Goal: Check status: Check status

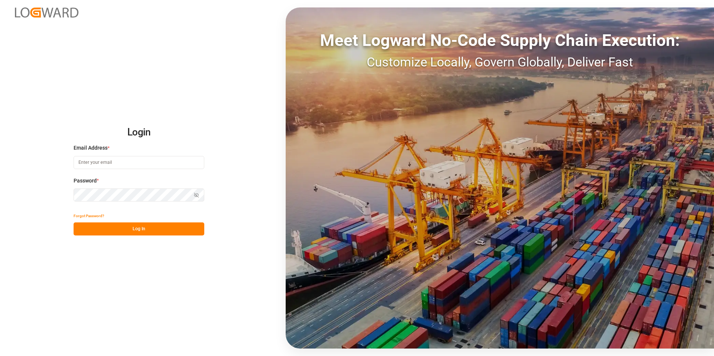
type input "jacques.denis@jamindustries.com"
click at [134, 52] on button "Log In" at bounding box center [139, 229] width 131 height 13
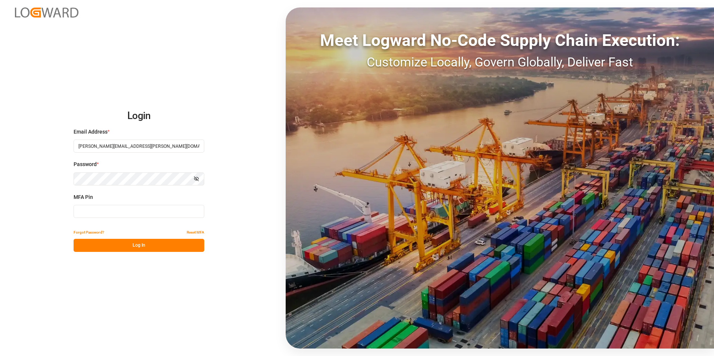
click at [109, 52] on input at bounding box center [139, 211] width 131 height 13
type input "852535"
click at [134, 52] on button "Log In" at bounding box center [139, 245] width 131 height 13
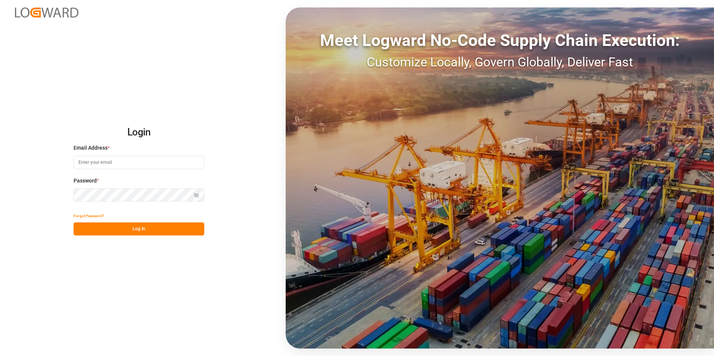
type input "jacques.denis@jamindustries.com"
click at [132, 232] on button "Log In" at bounding box center [139, 229] width 131 height 13
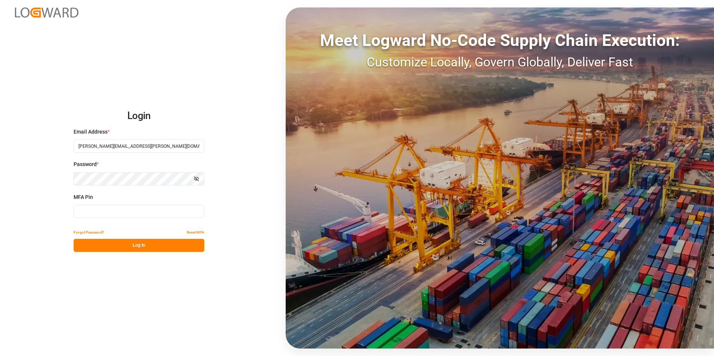
click at [119, 208] on input at bounding box center [139, 211] width 131 height 13
type input "235171"
click at [134, 241] on button "Log In" at bounding box center [139, 245] width 131 height 13
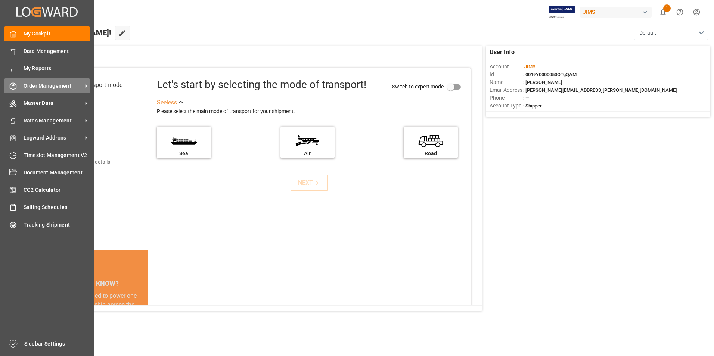
click at [44, 89] on span "Order Management" at bounding box center [53, 86] width 59 height 8
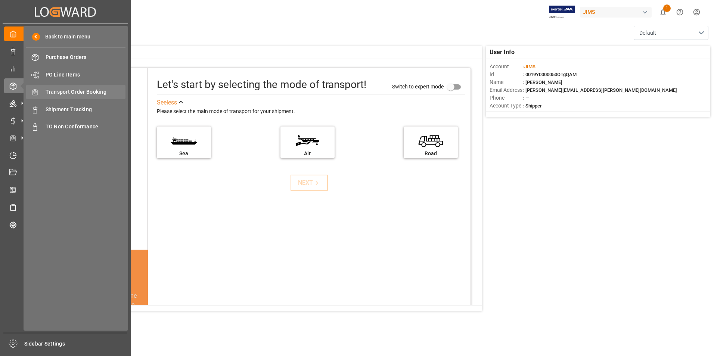
click at [98, 92] on span "Transport Order Booking" at bounding box center [86, 92] width 80 height 8
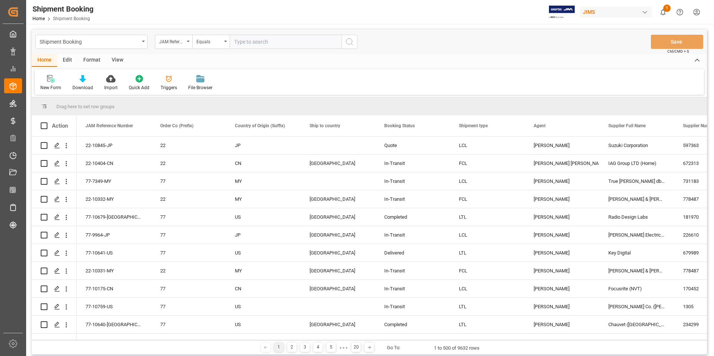
click at [282, 41] on input "text" at bounding box center [286, 42] width 112 height 14
type input "22-10793-DE"
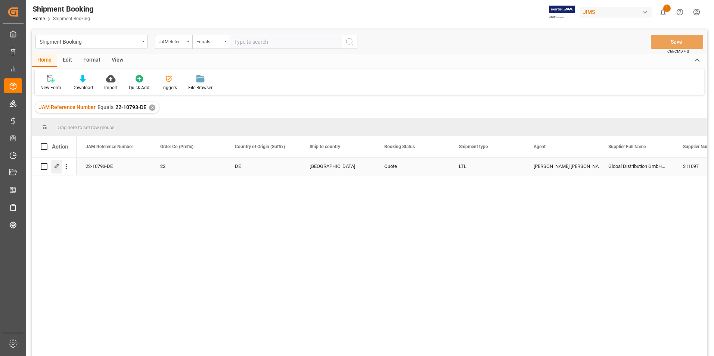
click at [57, 167] on icon "Press SPACE to select this row." at bounding box center [57, 167] width 6 height 6
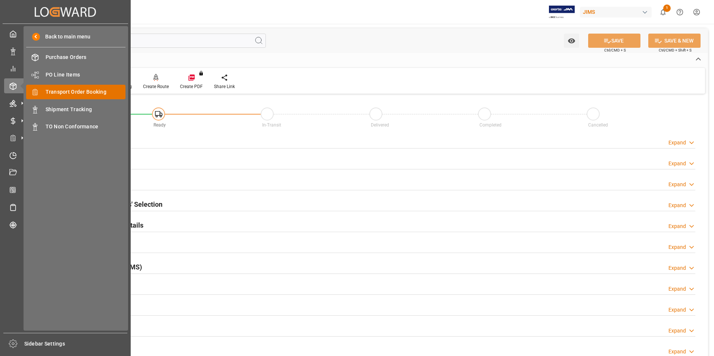
click at [92, 93] on span "Transport Order Booking" at bounding box center [86, 92] width 80 height 8
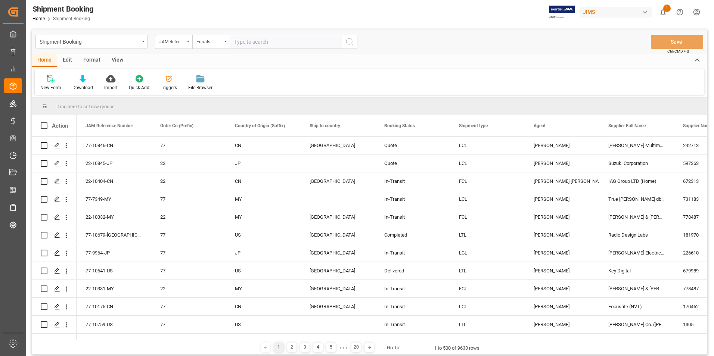
click at [284, 41] on input "text" at bounding box center [286, 42] width 112 height 14
paste input "22-10346-GB"
type input "22-10346-[GEOGRAPHIC_DATA]"
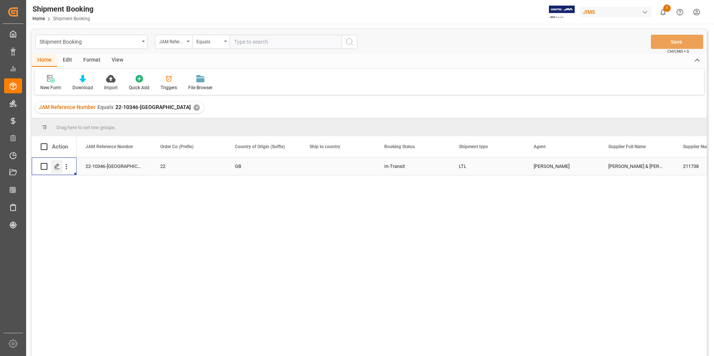
click at [57, 164] on icon "Press SPACE to select this row." at bounding box center [57, 167] width 6 height 6
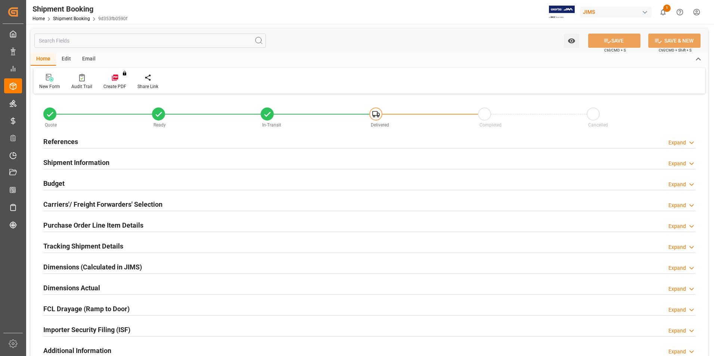
type input "0"
click at [73, 161] on h2 "Shipment Information" at bounding box center [76, 163] width 66 height 10
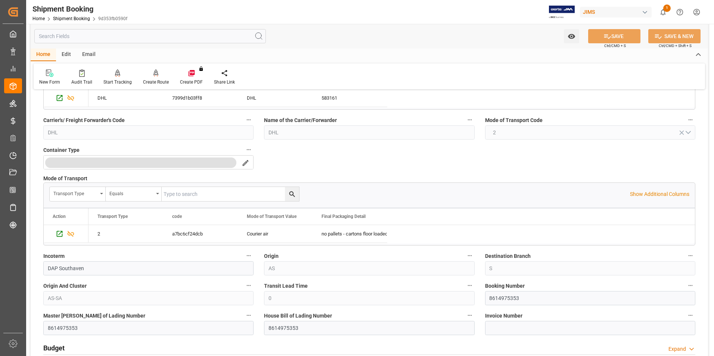
scroll to position [224, 0]
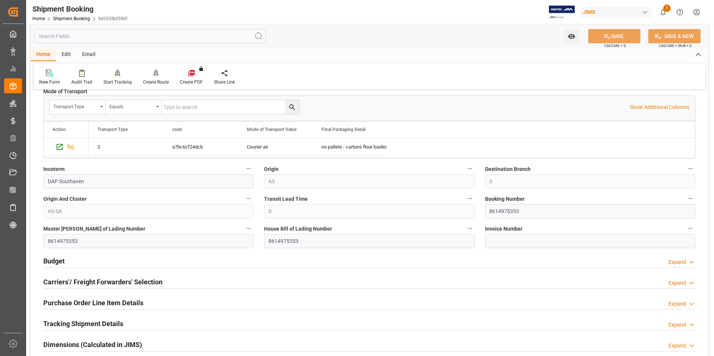
click at [55, 262] on h2 "Budget" at bounding box center [53, 261] width 21 height 10
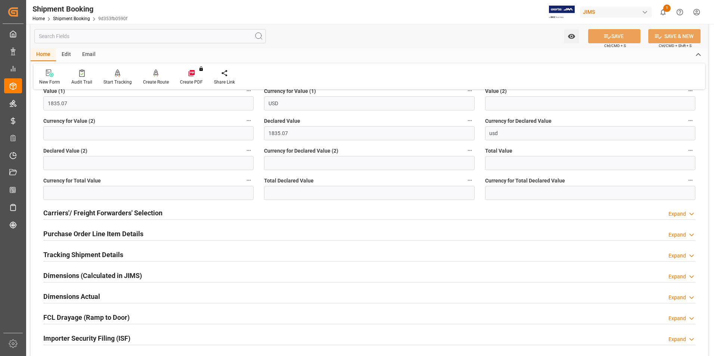
scroll to position [486, 0]
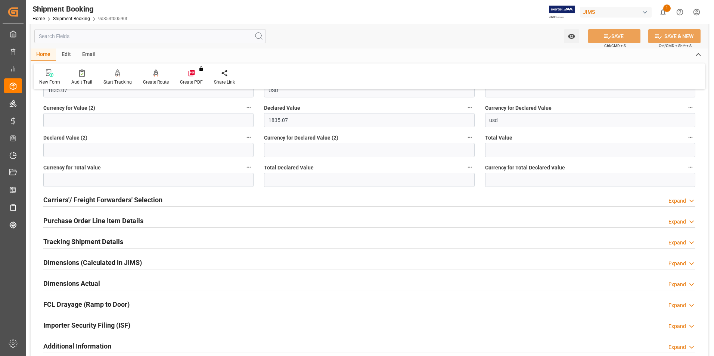
click at [84, 220] on h2 "Purchase Order Line Item Details" at bounding box center [93, 221] width 100 height 10
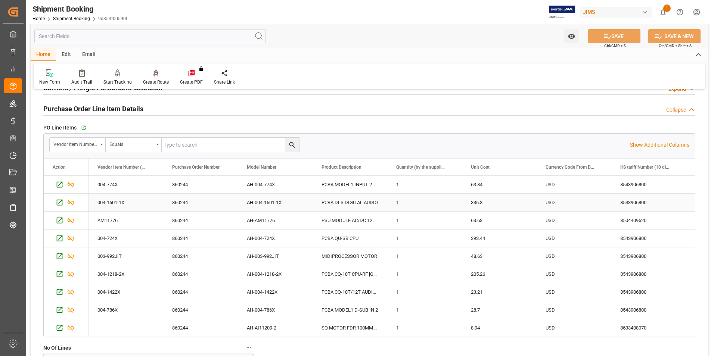
scroll to position [0, 0]
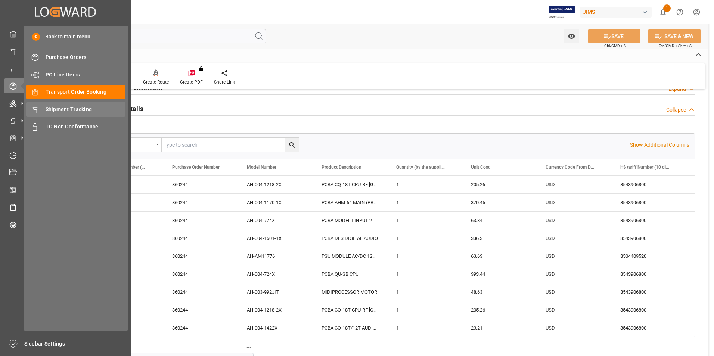
click at [65, 109] on span "Shipment Tracking" at bounding box center [86, 110] width 80 height 8
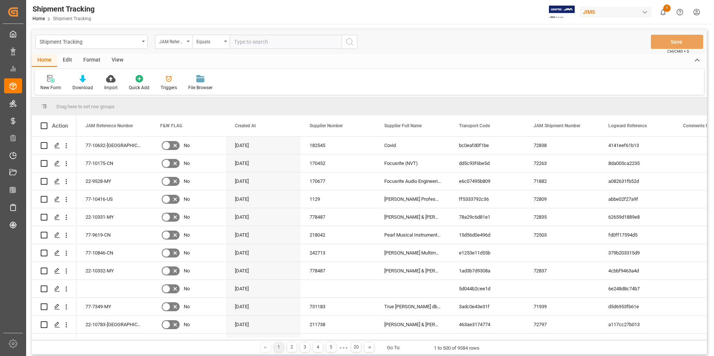
click at [252, 39] on input "text" at bounding box center [286, 42] width 112 height 14
type input "22-10346-GB"
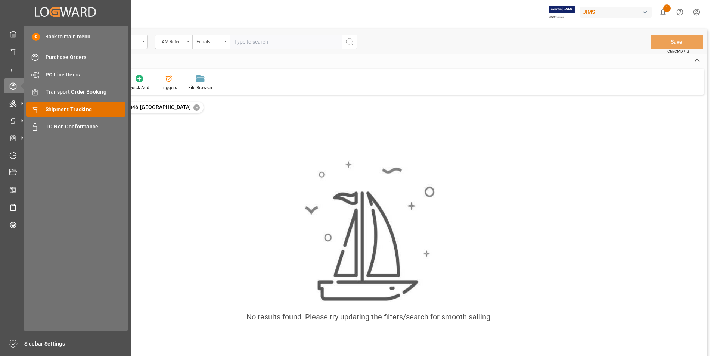
click at [94, 109] on span "Shipment Tracking" at bounding box center [86, 110] width 80 height 8
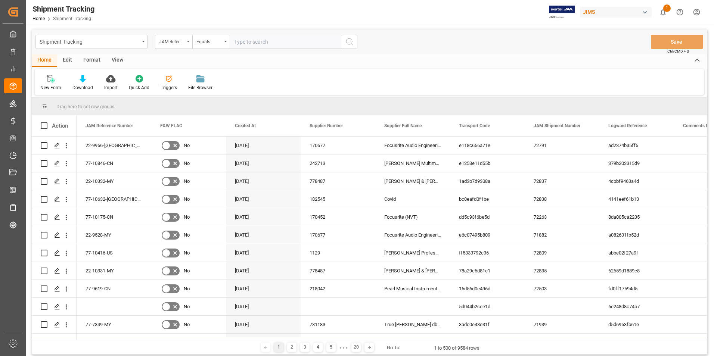
click at [243, 43] on input "text" at bounding box center [286, 42] width 112 height 14
type input "22-10346-GB"
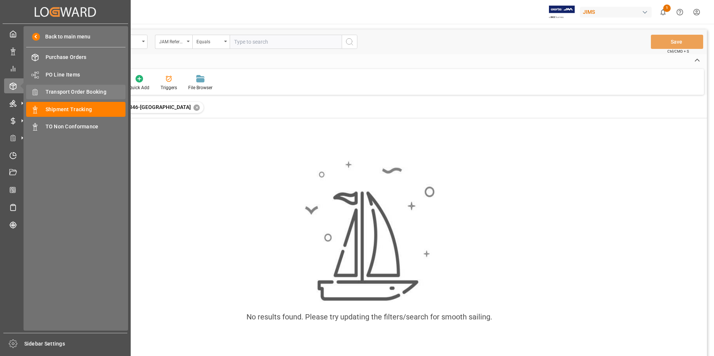
click at [76, 88] on span "Transport Order Booking" at bounding box center [86, 92] width 80 height 8
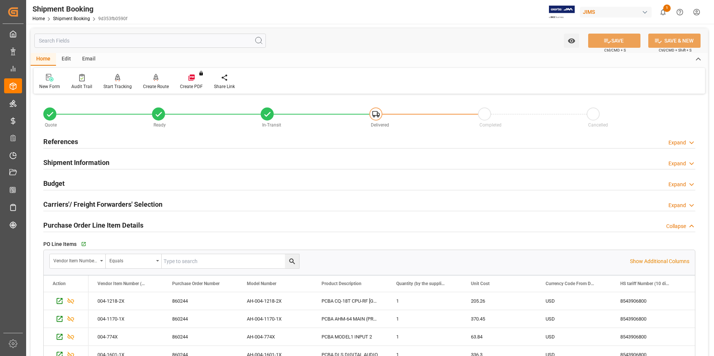
scroll to position [112, 0]
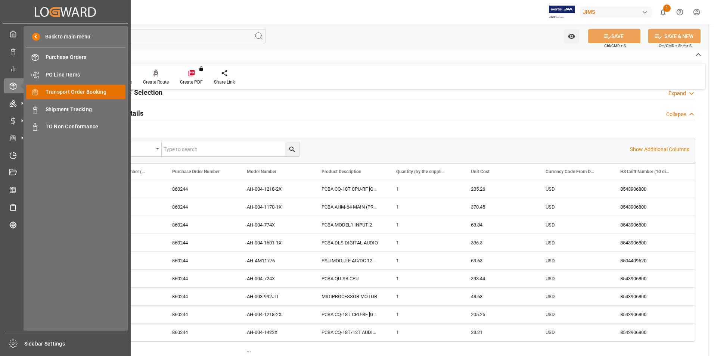
click at [94, 88] on span "Transport Order Booking" at bounding box center [86, 92] width 80 height 8
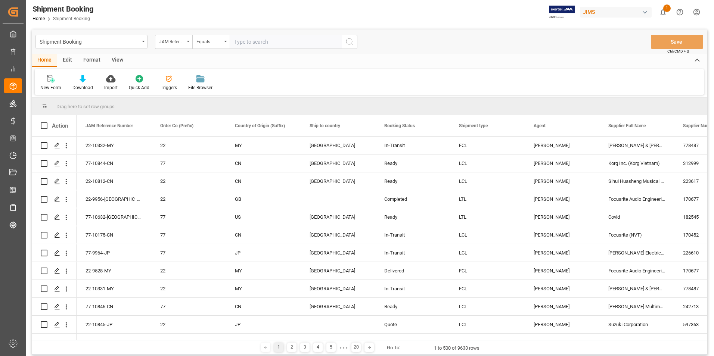
click at [260, 40] on input "text" at bounding box center [286, 42] width 112 height 14
type input "22-9071-GB"
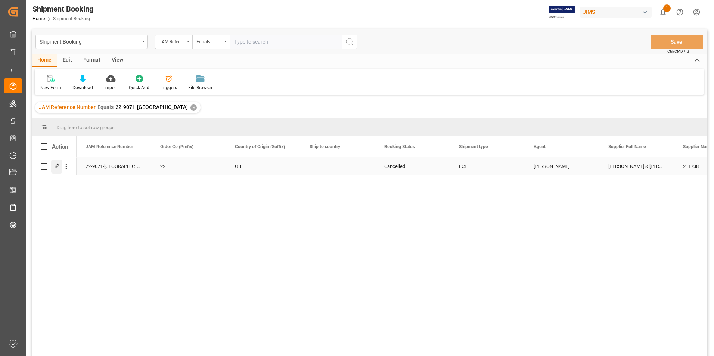
click at [56, 166] on icon "Press SPACE to select this row." at bounding box center [57, 167] width 6 height 6
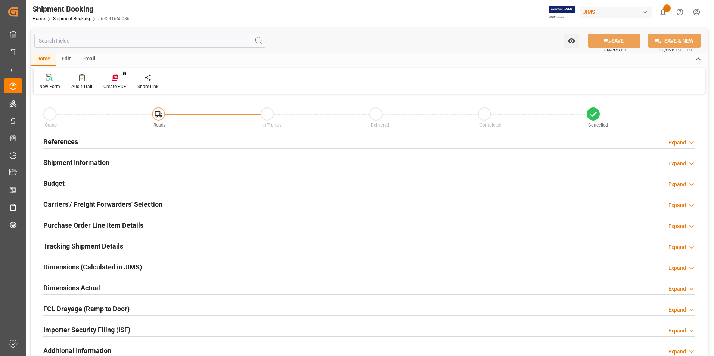
type input "11"
click at [62, 226] on h2 "Purchase Order Line Item Details" at bounding box center [93, 225] width 100 height 10
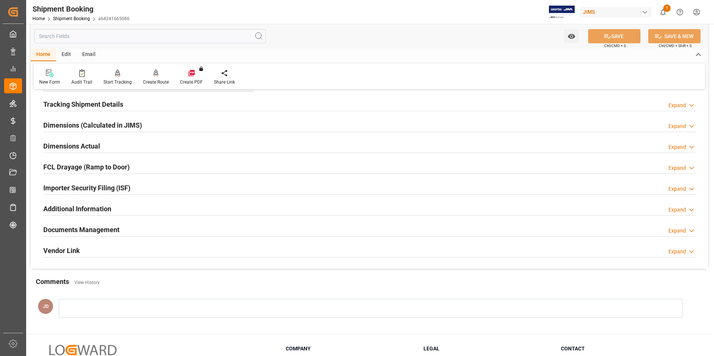
scroll to position [262, 0]
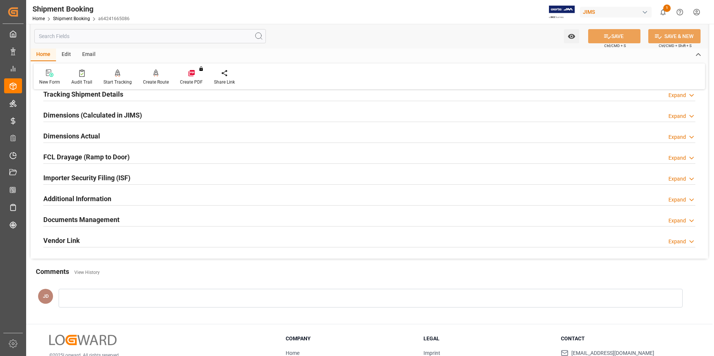
click at [74, 217] on h2 "Documents Management" at bounding box center [81, 220] width 76 height 10
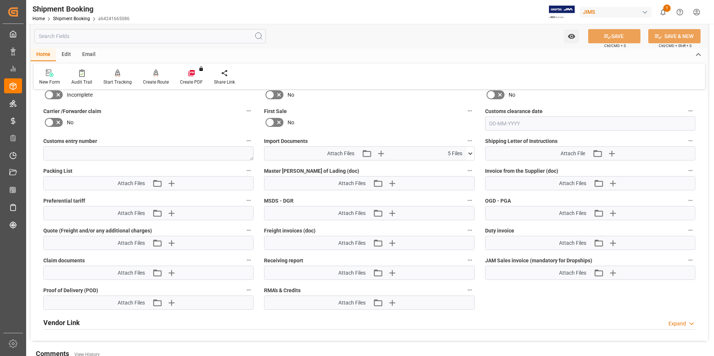
scroll to position [486, 0]
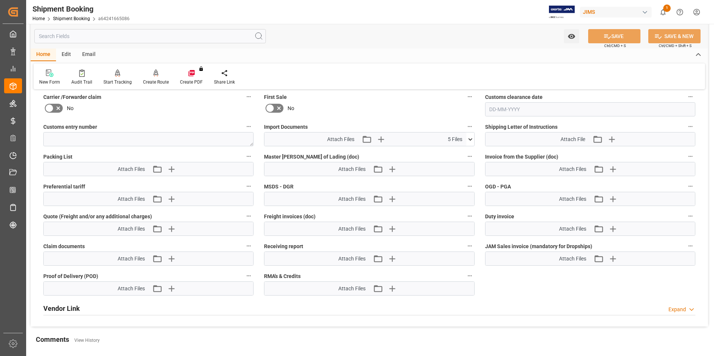
click at [470, 138] on icon at bounding box center [471, 140] width 8 height 8
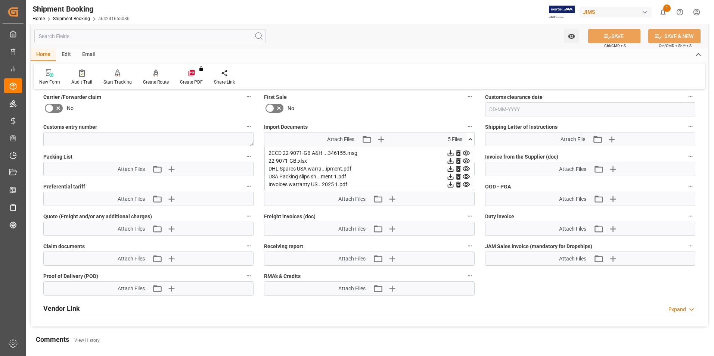
click at [454, 183] on icon at bounding box center [451, 185] width 6 height 6
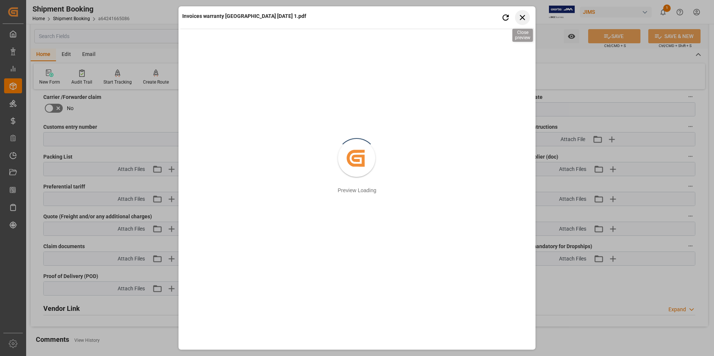
click at [522, 16] on icon "button" at bounding box center [522, 17] width 9 height 9
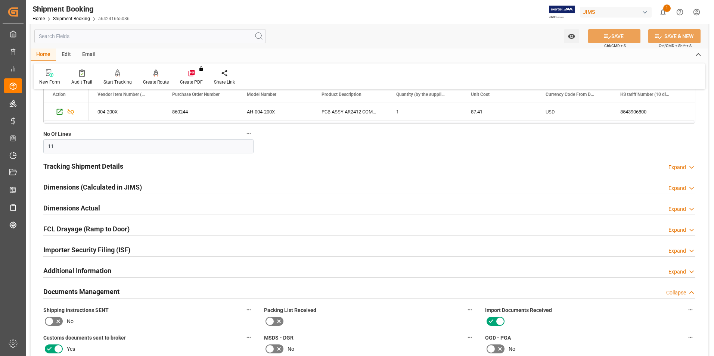
scroll to position [187, 0]
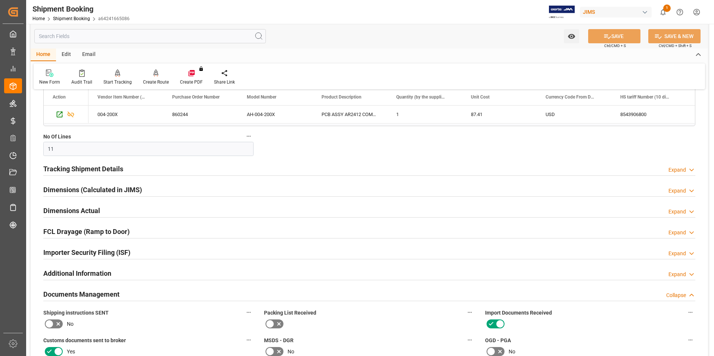
click at [69, 166] on h2 "Tracking Shipment Details" at bounding box center [83, 169] width 80 height 10
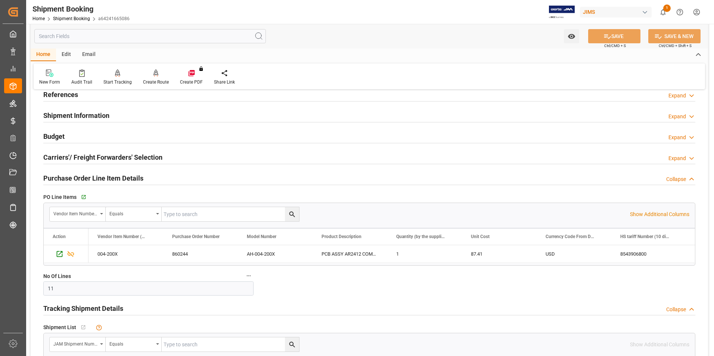
scroll to position [37, 0]
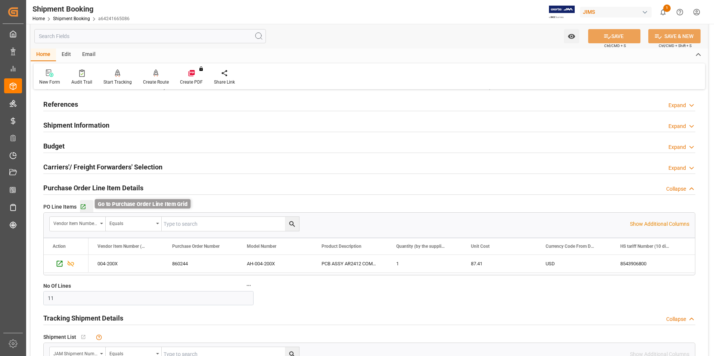
click at [81, 205] on icon "button" at bounding box center [83, 207] width 5 height 5
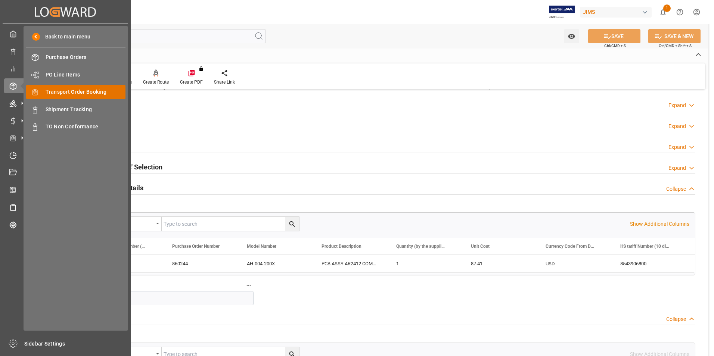
click at [106, 89] on span "Transport Order Booking" at bounding box center [86, 92] width 80 height 8
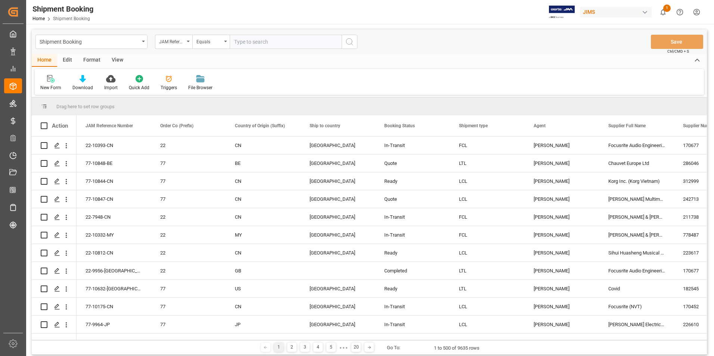
click at [256, 43] on input "text" at bounding box center [286, 42] width 112 height 14
type input "22-9073-GB"
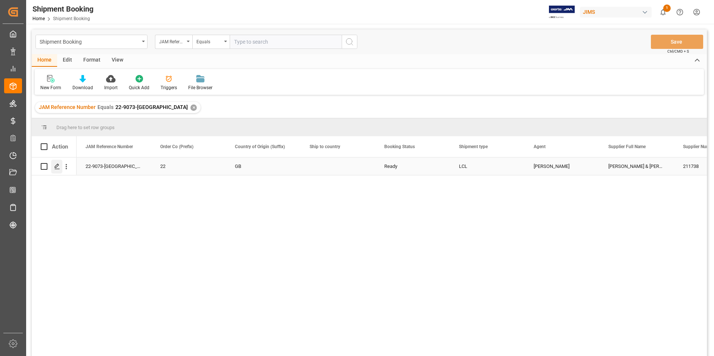
click at [55, 167] on polygon "Press SPACE to select this row." at bounding box center [57, 166] width 4 height 4
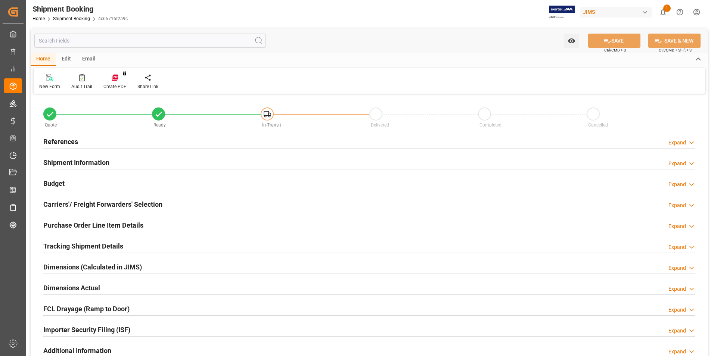
type input "4"
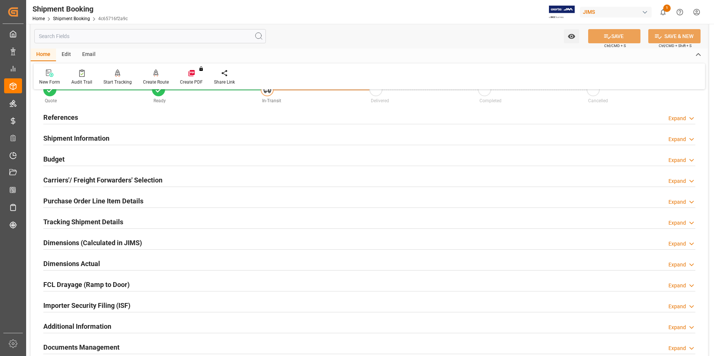
scroll to position [37, 0]
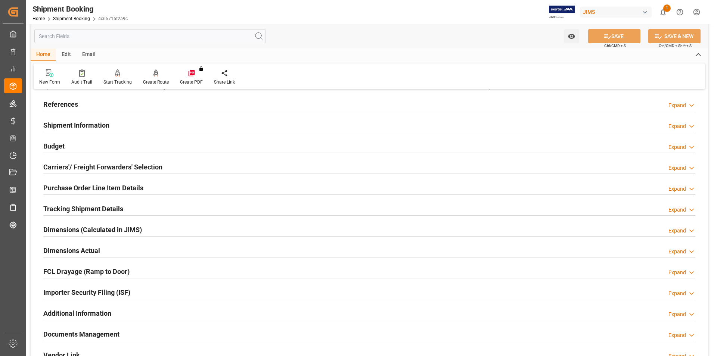
click at [71, 207] on h2 "Tracking Shipment Details" at bounding box center [83, 209] width 80 height 10
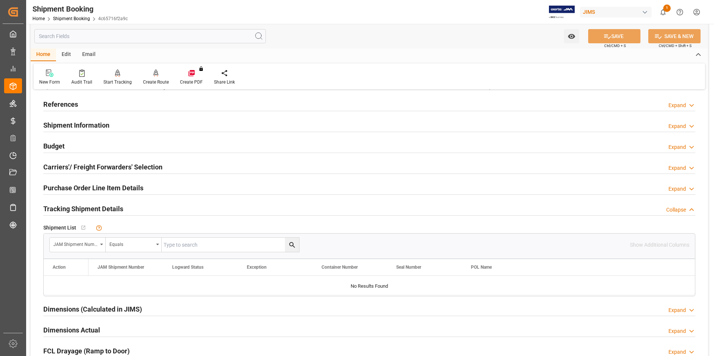
click at [75, 188] on h2 "Purchase Order Line Item Details" at bounding box center [93, 188] width 100 height 10
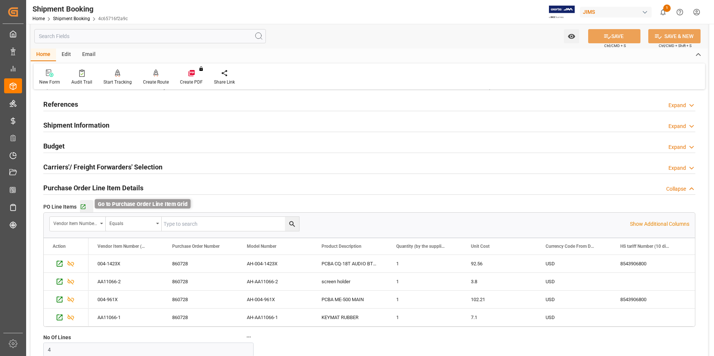
click at [84, 207] on icon "button" at bounding box center [83, 207] width 6 height 6
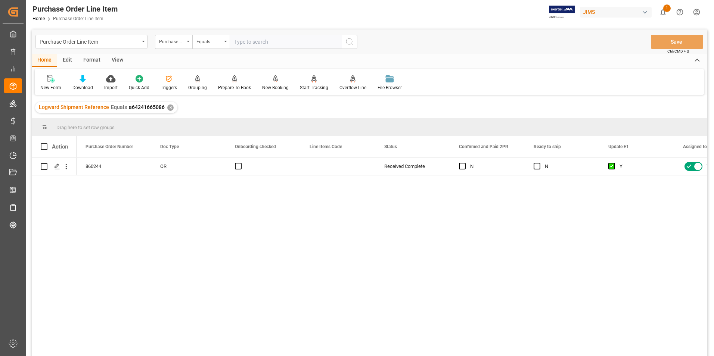
click at [117, 59] on div "View" at bounding box center [117, 60] width 23 height 13
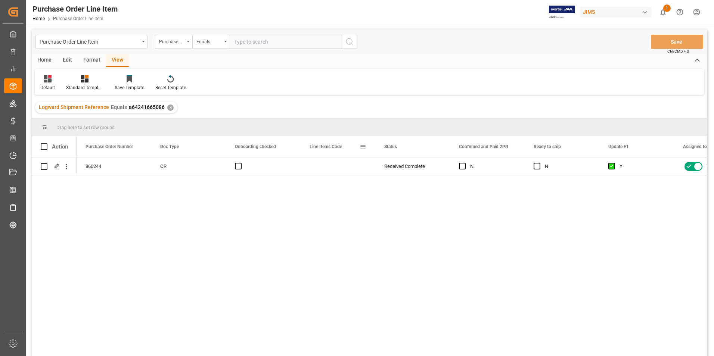
click at [365, 148] on span at bounding box center [363, 146] width 7 height 7
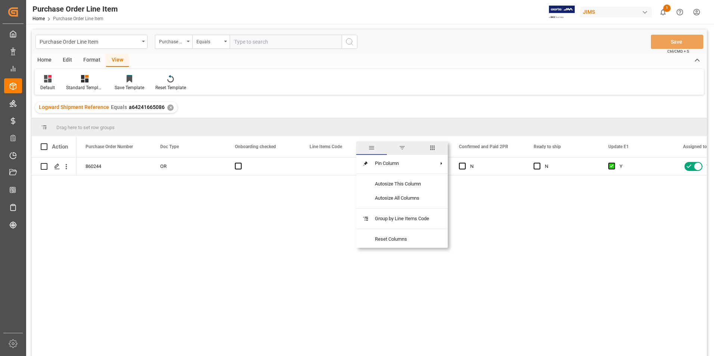
click at [434, 148] on span "columns" at bounding box center [432, 148] width 7 height 7
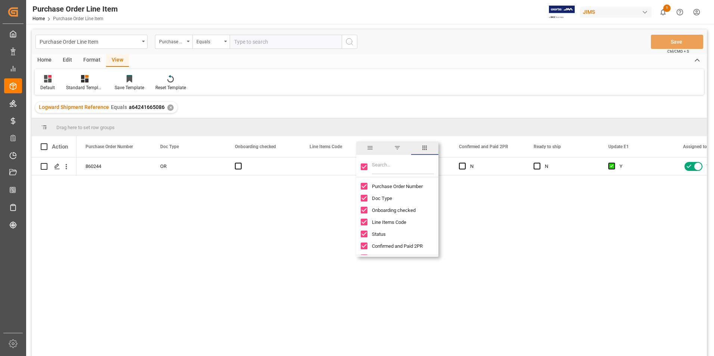
click at [363, 164] on input "Toggle Select All Columns" at bounding box center [364, 167] width 7 height 7
checkbox input "false"
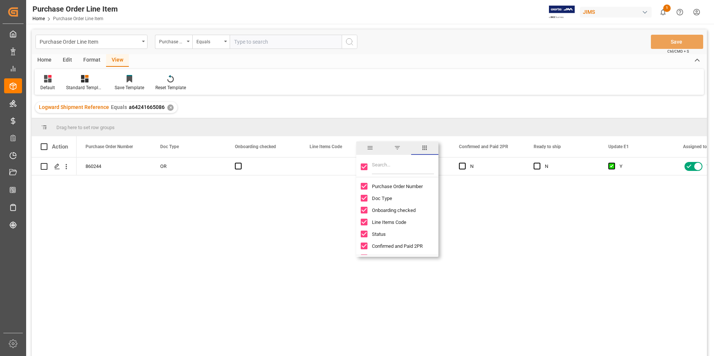
checkbox input "false"
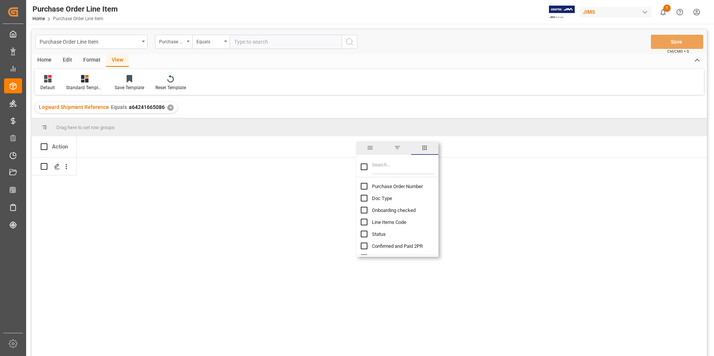
click at [363, 186] on input "Purchase Order Number column toggle visibility (hidden)" at bounding box center [364, 186] width 7 height 7
checkbox input "true"
checkbox input "false"
click at [392, 172] on input "Filter Columns Input" at bounding box center [403, 167] width 62 height 15
type input "incoterm"
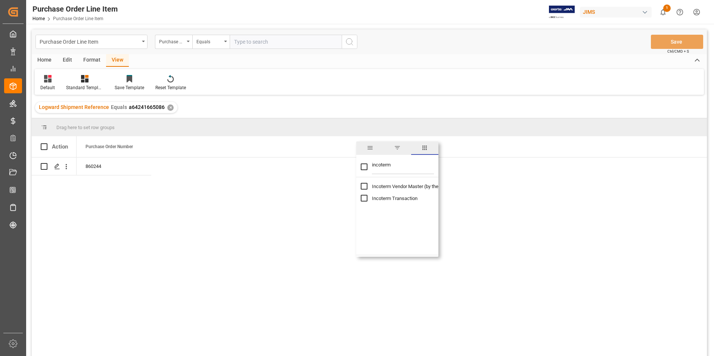
checkbox input "true"
click at [259, 211] on div "860244 FCA Premises Hong Kong HK DAP Southaven" at bounding box center [392, 260] width 631 height 204
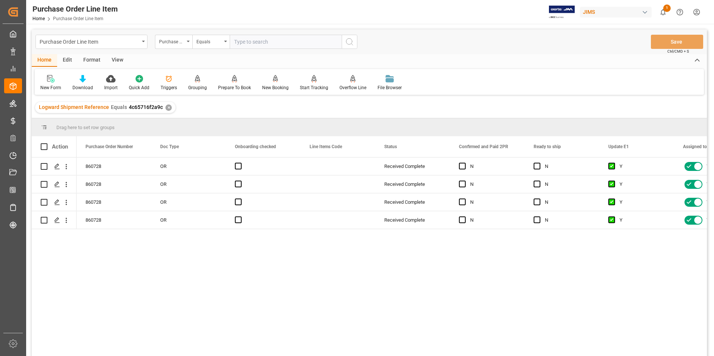
click at [119, 60] on div "View" at bounding box center [117, 60] width 23 height 13
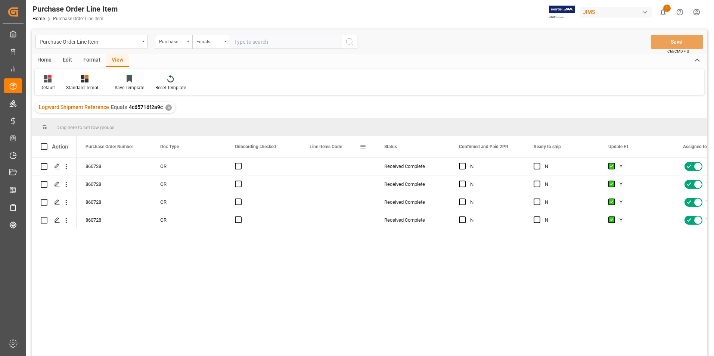
click at [362, 147] on span at bounding box center [363, 146] width 7 height 7
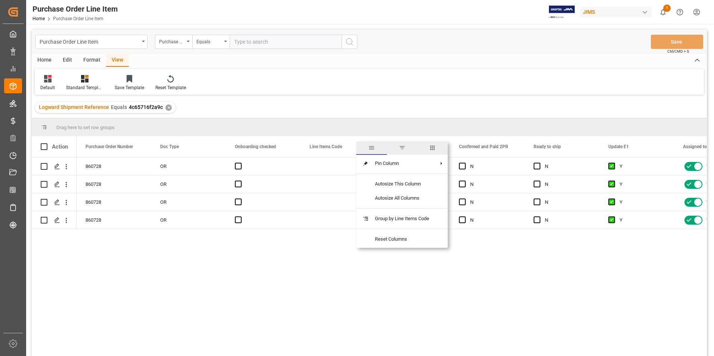
click at [433, 148] on span "columns" at bounding box center [432, 148] width 7 height 7
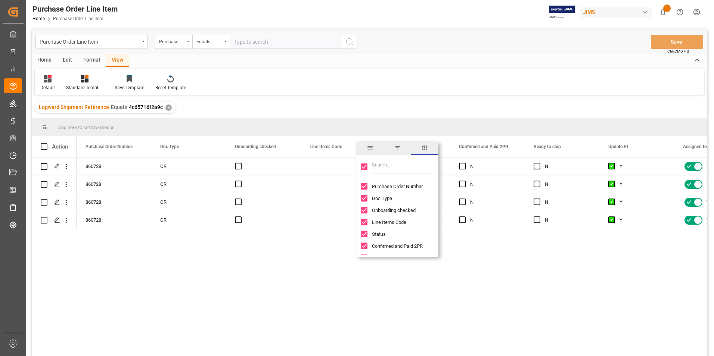
click at [364, 168] on input "Toggle Select All Columns" at bounding box center [364, 167] width 7 height 7
checkbox input "false"
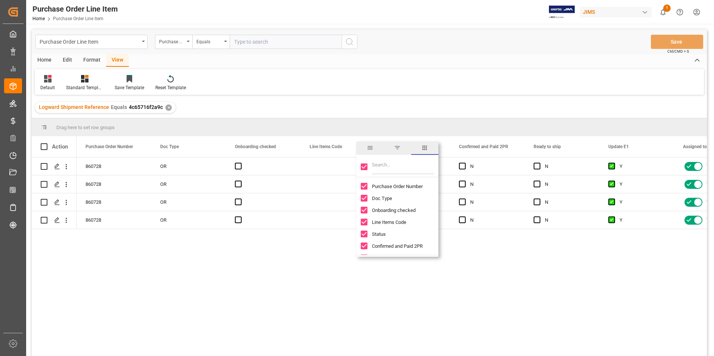
checkbox input "false"
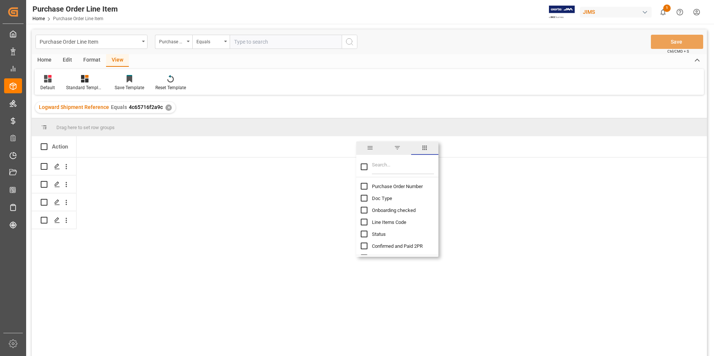
click at [365, 186] on input "Purchase Order Number column toggle visibility (hidden)" at bounding box center [364, 186] width 7 height 7
checkbox input "true"
checkbox input "false"
click at [388, 170] on input "Filter Columns Input" at bounding box center [403, 167] width 62 height 15
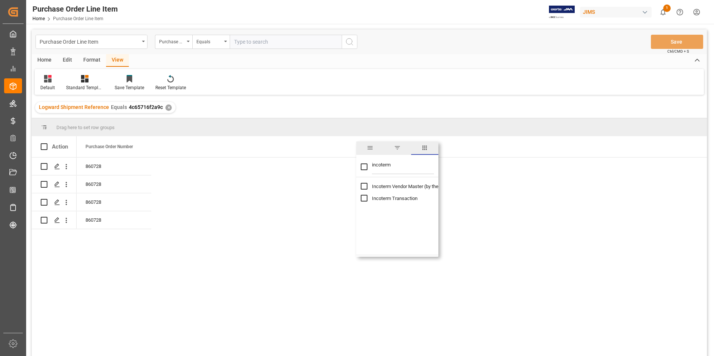
type input "incoterm+"
checkbox input "false"
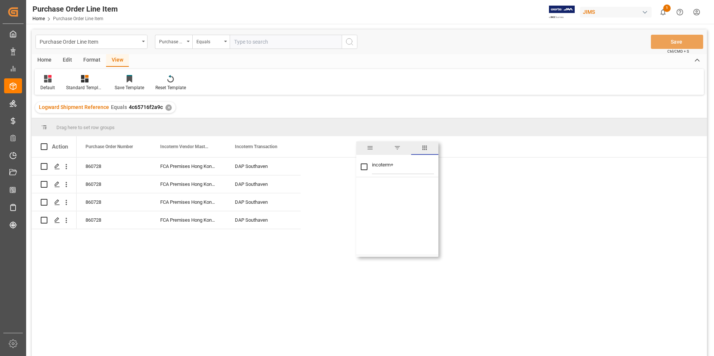
type input "incoterm+"
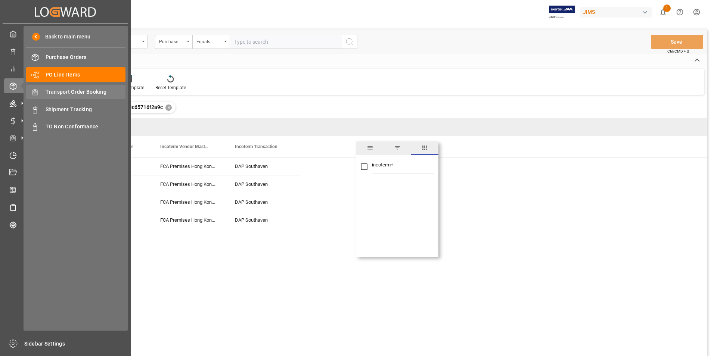
click at [86, 90] on span "Transport Order Booking" at bounding box center [86, 92] width 80 height 8
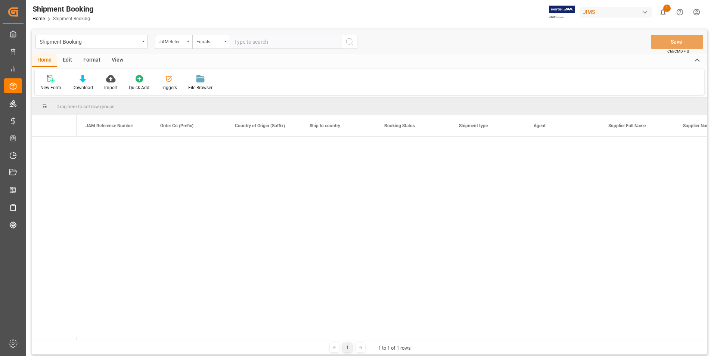
click at [260, 42] on input "text" at bounding box center [286, 42] width 112 height 14
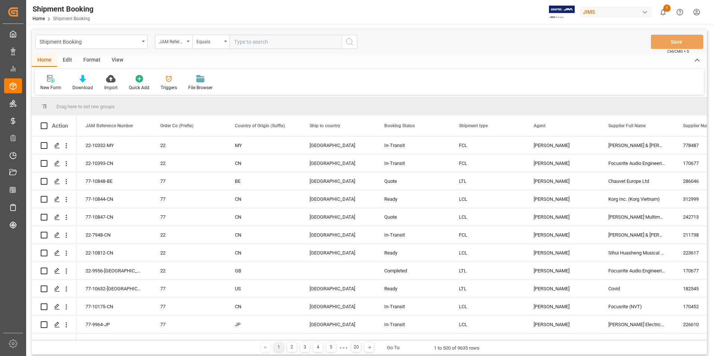
paste input "22-9951-[GEOGRAPHIC_DATA]"
type input "22-9951-[GEOGRAPHIC_DATA]"
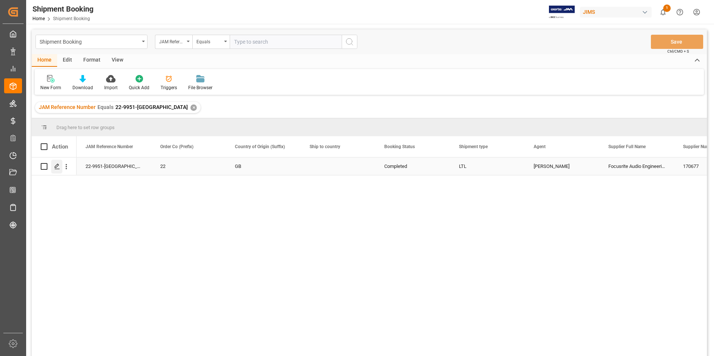
click at [56, 166] on icon "Press SPACE to select this row." at bounding box center [57, 167] width 6 height 6
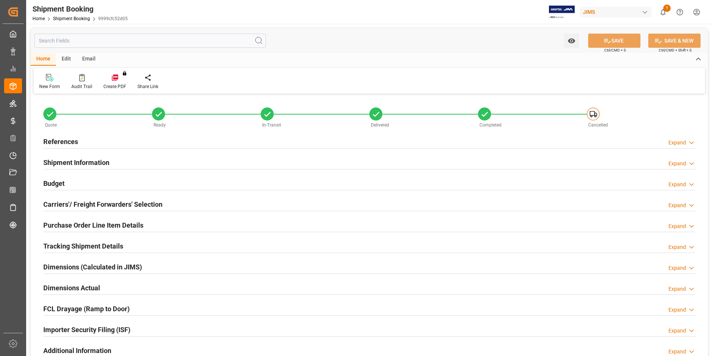
type input "15"
click at [83, 224] on h2 "Purchase Order Line Item Details" at bounding box center [93, 225] width 100 height 10
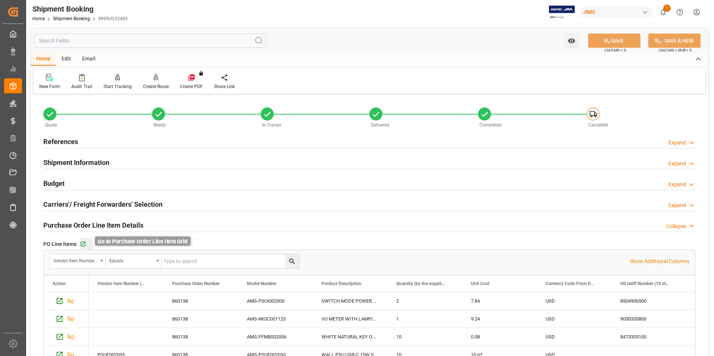
click at [85, 243] on icon "button" at bounding box center [83, 244] width 5 height 5
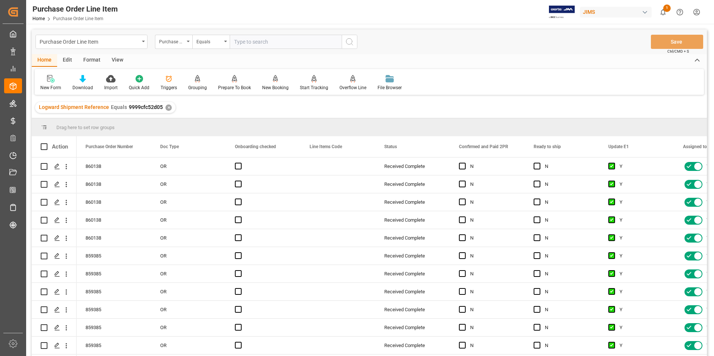
click at [115, 56] on div "View" at bounding box center [117, 60] width 23 height 13
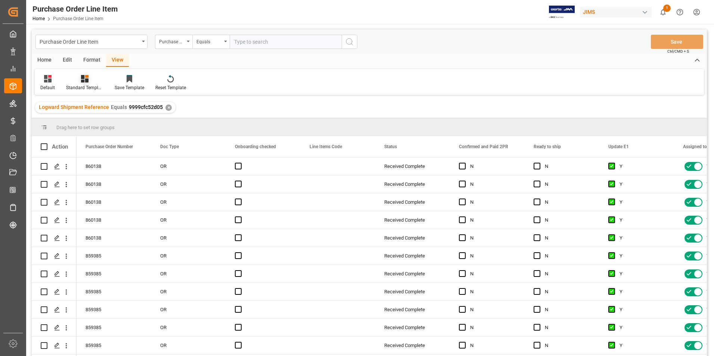
click at [79, 86] on div "Standard Templates" at bounding box center [84, 87] width 37 height 7
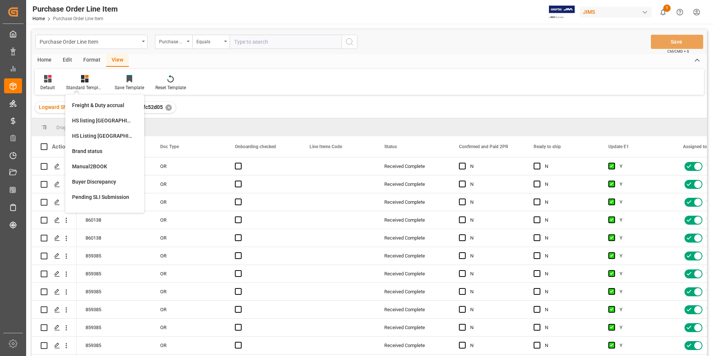
click at [252, 80] on div "Default Standard Templates Freight & Duty accrual HS listing [GEOGRAPHIC_DATA] …" at bounding box center [369, 82] width 669 height 26
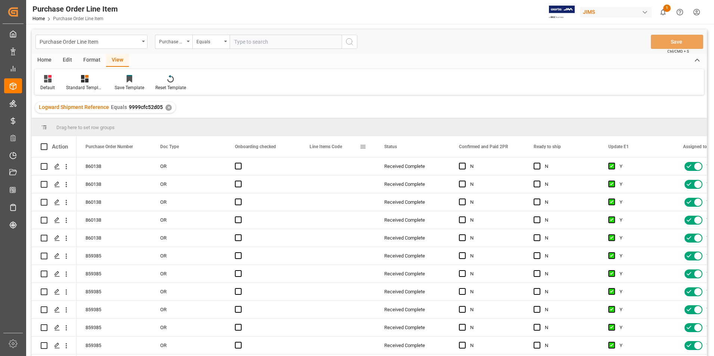
click at [328, 145] on span "Line Items Code" at bounding box center [326, 146] width 33 height 5
click at [366, 149] on span at bounding box center [363, 146] width 7 height 7
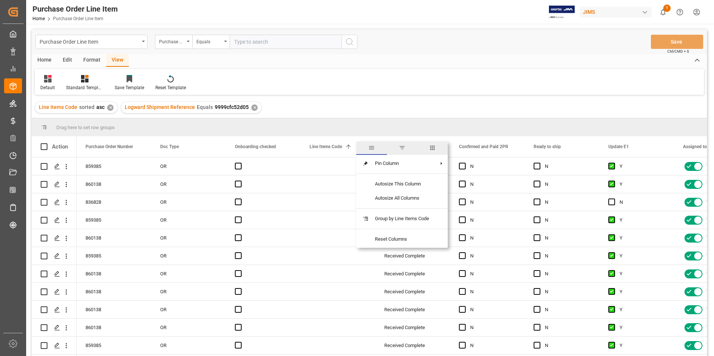
click at [434, 146] on span "columns" at bounding box center [432, 148] width 7 height 7
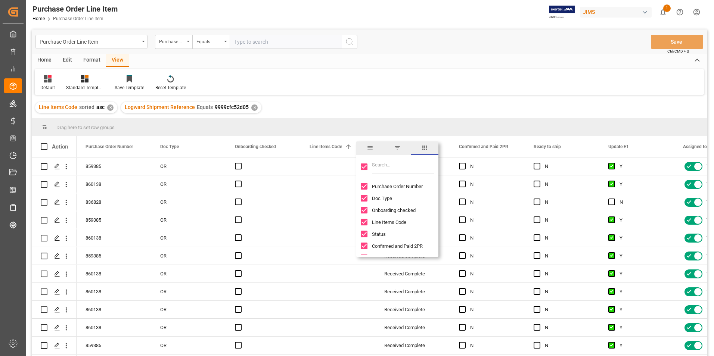
click at [365, 168] on input "Toggle Select All Columns" at bounding box center [364, 167] width 7 height 7
checkbox input "false"
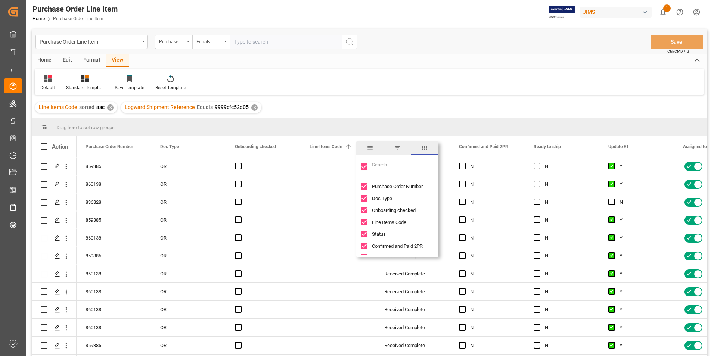
checkbox input "false"
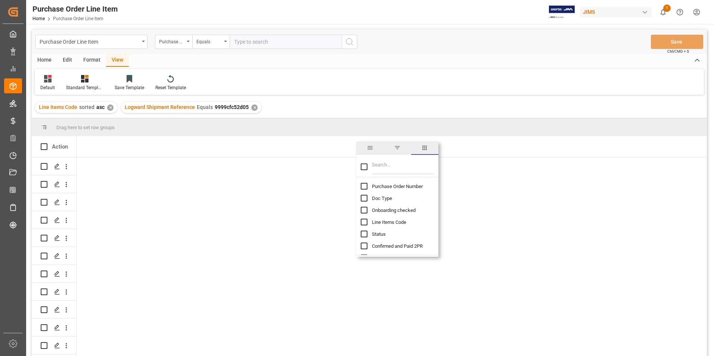
click at [364, 188] on input "Purchase Order Number column toggle visibility (hidden)" at bounding box center [364, 186] width 7 height 7
checkbox input "true"
checkbox input "false"
click at [397, 169] on input "Filter Columns Input" at bounding box center [403, 167] width 62 height 15
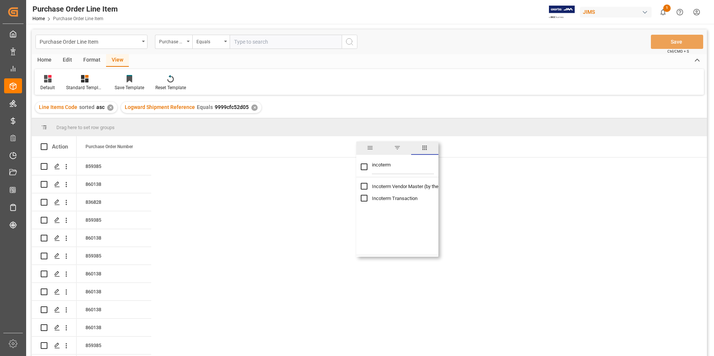
type input "incoterm"
checkbox input "true"
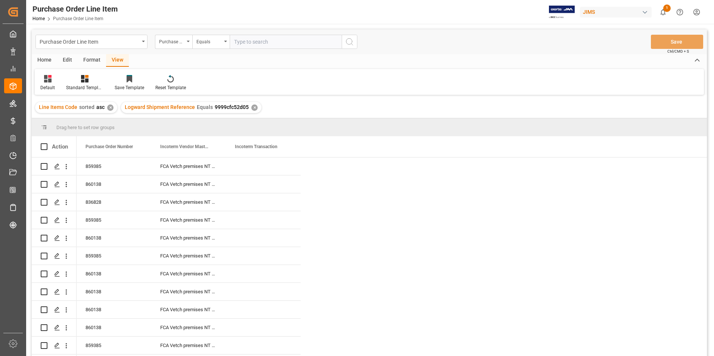
click at [490, 210] on div "859385 FCA Vetch premises NT HK 860138 FCA Vetch premises NT HK 836828 FCA Vetc…" at bounding box center [392, 292] width 631 height 269
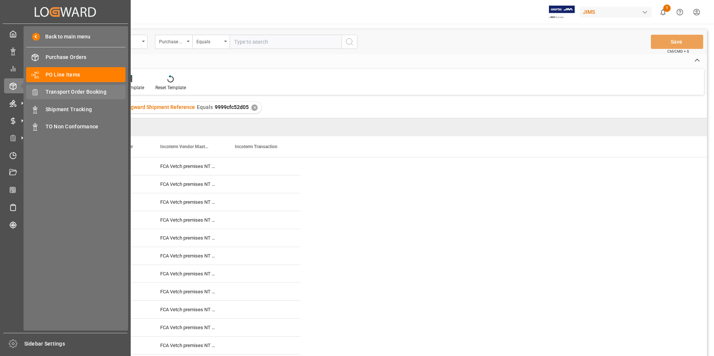
click at [89, 89] on span "Transport Order Booking" at bounding box center [86, 92] width 80 height 8
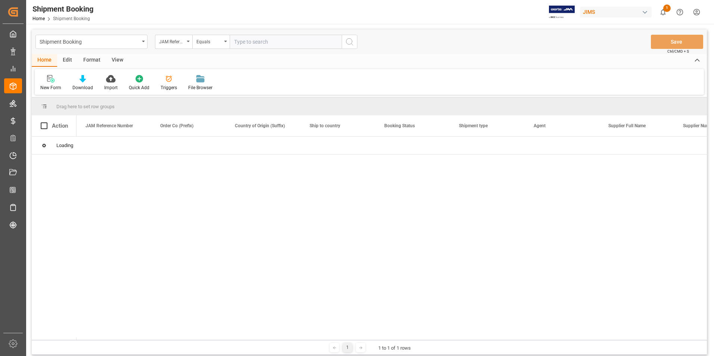
click at [257, 42] on input "text" at bounding box center [286, 42] width 112 height 14
paste input "22-9951-[GEOGRAPHIC_DATA]"
type input "22-9951-[GEOGRAPHIC_DATA]"
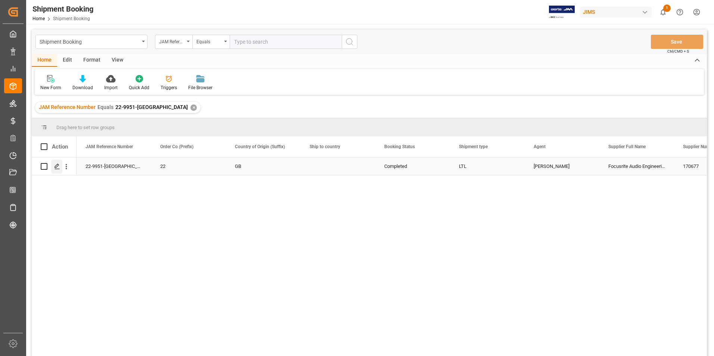
click at [57, 166] on icon "Press SPACE to select this row." at bounding box center [57, 167] width 6 height 6
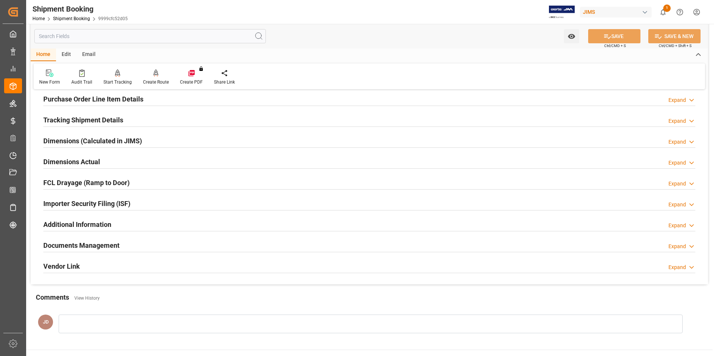
scroll to position [204, 0]
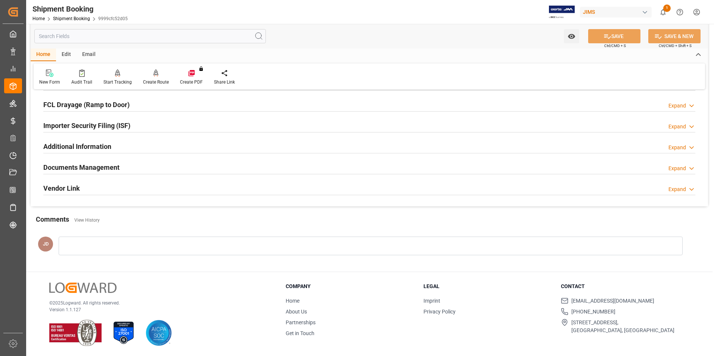
click at [119, 166] on h2 "Documents Management" at bounding box center [81, 168] width 76 height 10
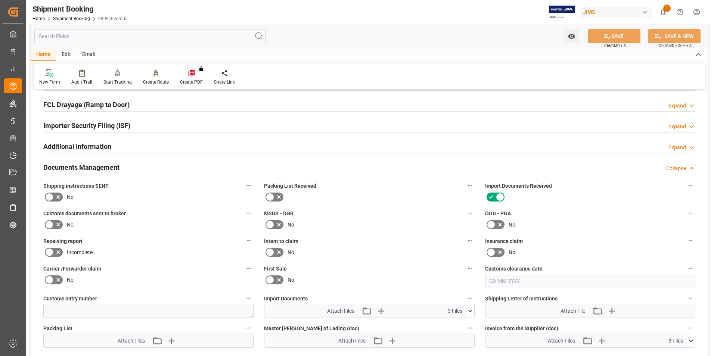
click at [470, 311] on icon at bounding box center [470, 311] width 4 height 2
click at [454, 326] on icon at bounding box center [451, 325] width 6 height 6
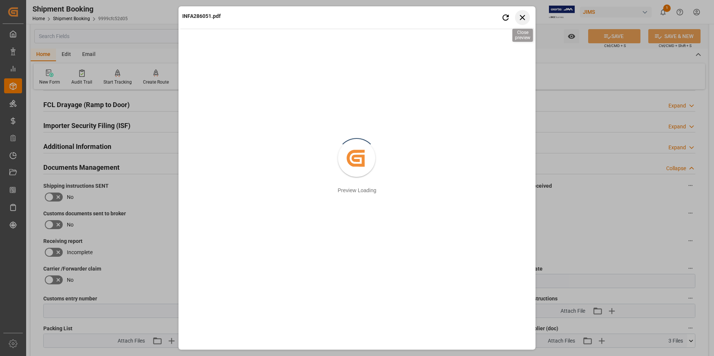
click at [521, 16] on icon "button" at bounding box center [522, 17] width 5 height 5
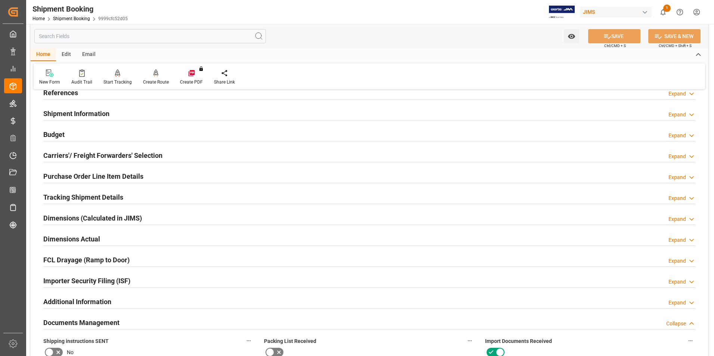
scroll to position [18, 0]
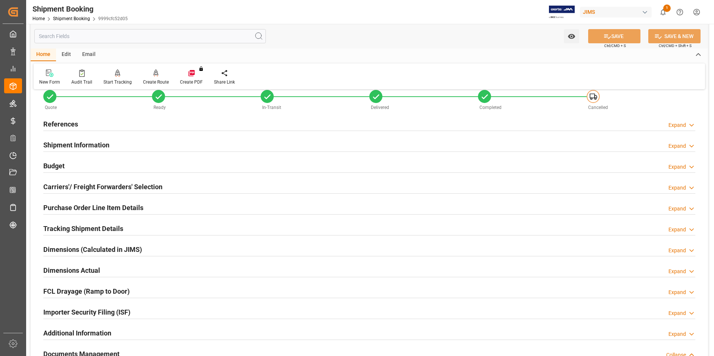
click at [81, 204] on h2 "Purchase Order Line Item Details" at bounding box center [93, 208] width 100 height 10
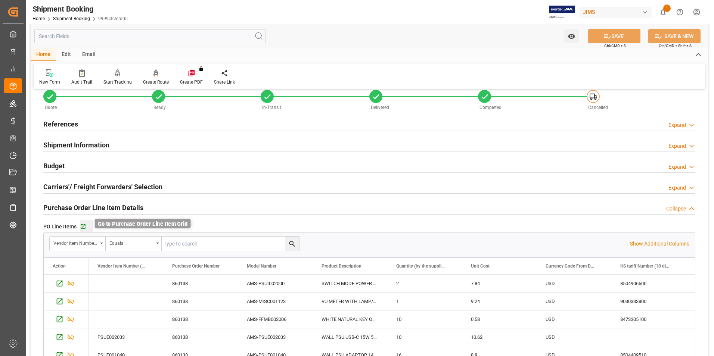
click at [84, 227] on icon "button" at bounding box center [83, 227] width 6 height 6
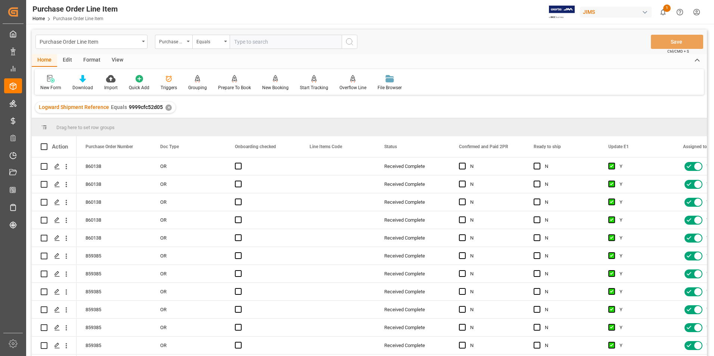
click at [119, 58] on div "View" at bounding box center [117, 60] width 23 height 13
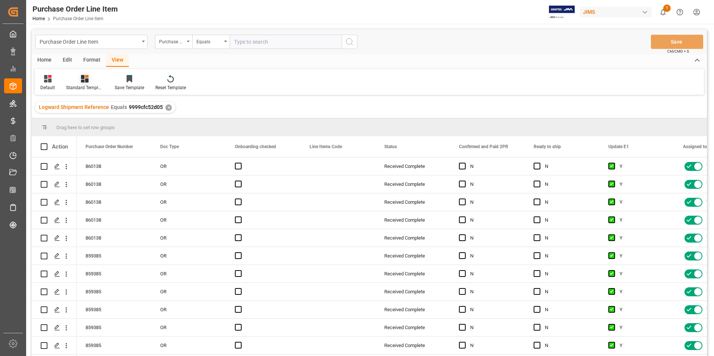
click at [86, 86] on div "Standard Templates" at bounding box center [84, 87] width 37 height 7
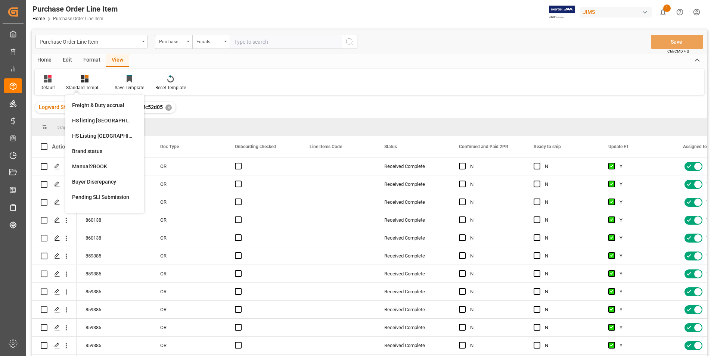
click at [226, 82] on div "Default Standard Templates Freight & Duty accrual HS listing [GEOGRAPHIC_DATA] …" at bounding box center [369, 82] width 669 height 26
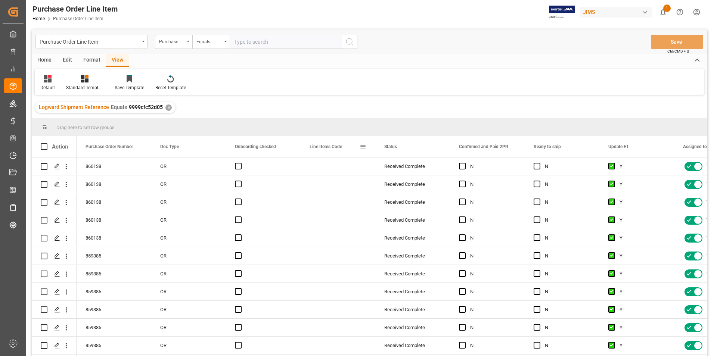
click at [334, 148] on span "Line Items Code" at bounding box center [326, 146] width 33 height 5
click at [364, 148] on span at bounding box center [363, 146] width 7 height 7
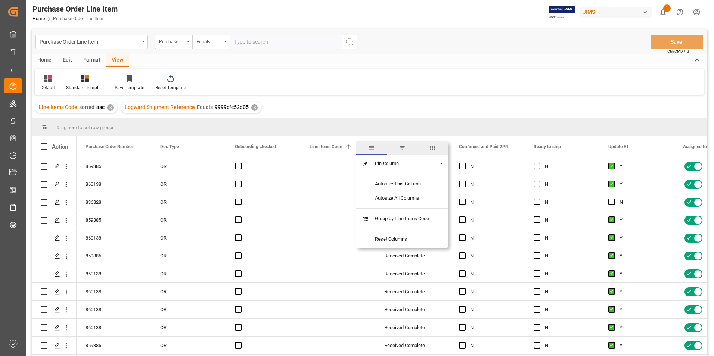
click at [433, 147] on span "columns" at bounding box center [432, 148] width 7 height 7
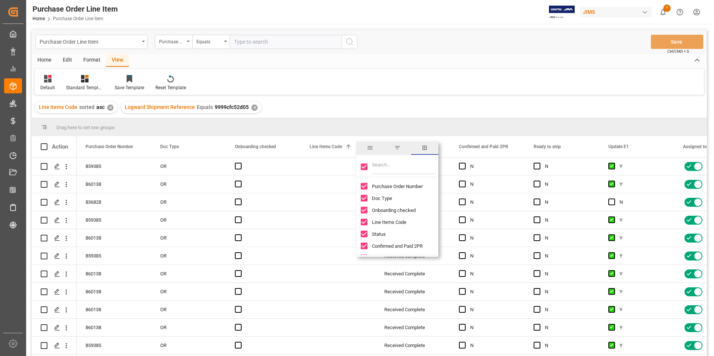
click at [367, 167] on input "Toggle Select All Columns" at bounding box center [364, 167] width 7 height 7
checkbox input "false"
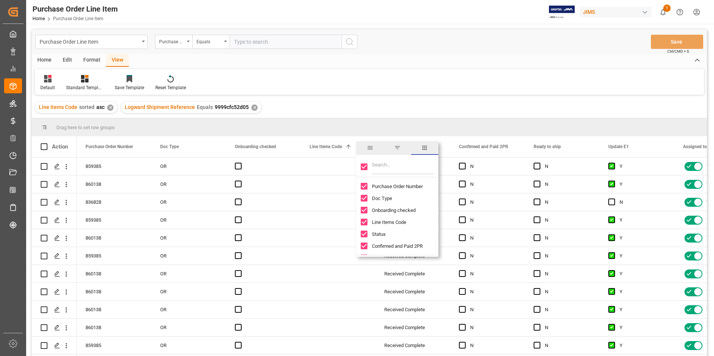
checkbox input "false"
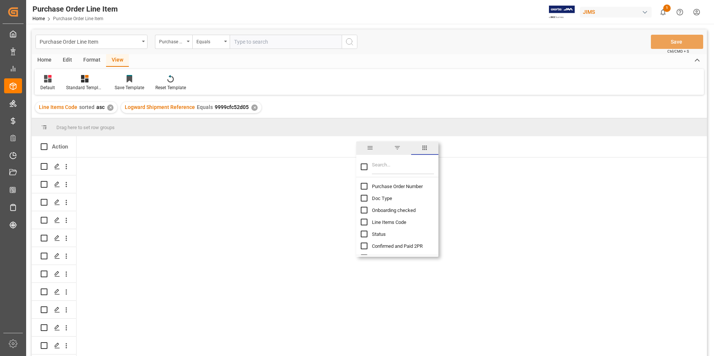
click at [365, 186] on input "Purchase Order Number column toggle visibility (hidden)" at bounding box center [364, 186] width 7 height 7
checkbox input "true"
checkbox input "false"
click at [391, 171] on input "Filter Columns Input" at bounding box center [403, 167] width 62 height 15
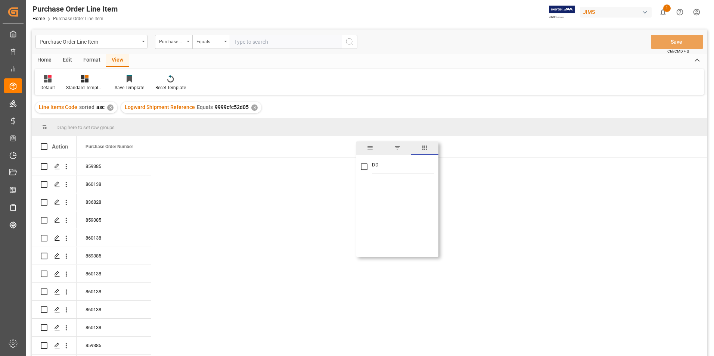
type input "D"
checkbox input "false"
type input "incoterm"
checkbox input "true"
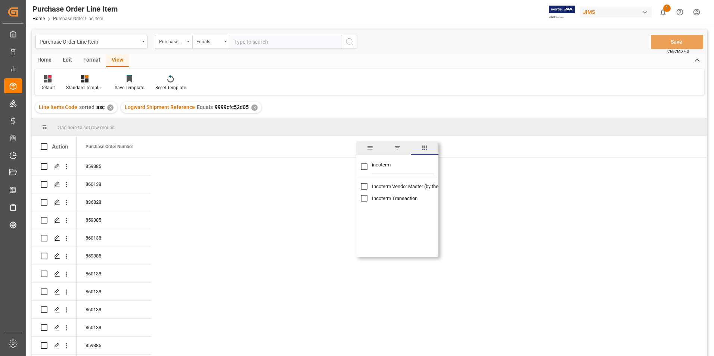
checkbox input "true"
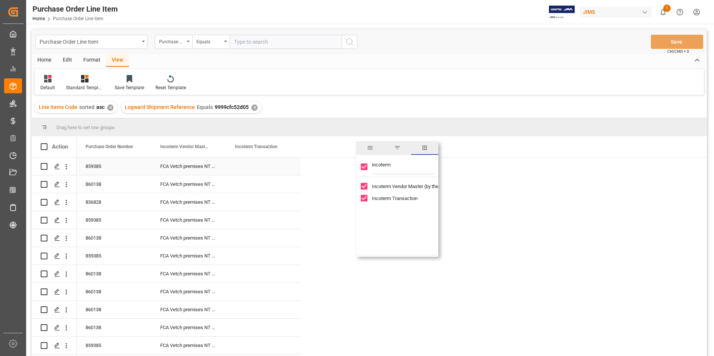
click at [256, 167] on div "Press SPACE to select this row." at bounding box center [263, 167] width 75 height 18
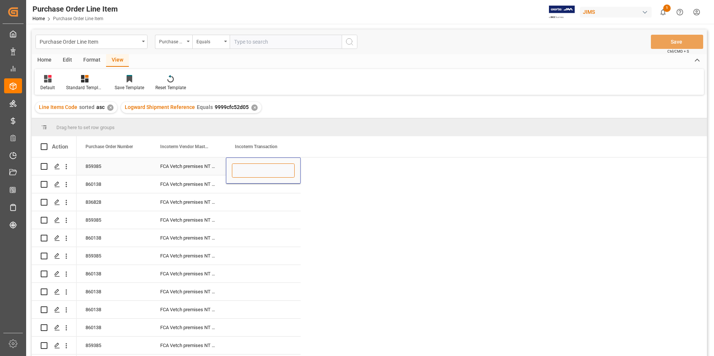
click at [256, 167] on input "Press SPACE to select this row." at bounding box center [263, 171] width 63 height 14
type input "DDP Southaven"
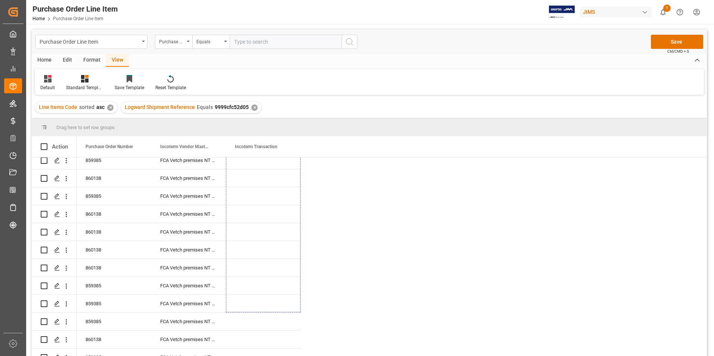
scroll to position [68, 0]
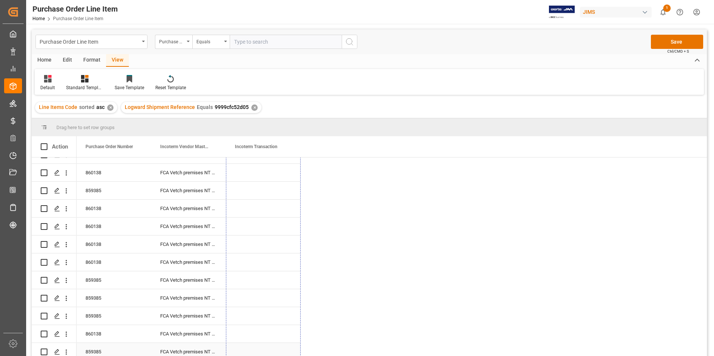
drag, startPoint x: 300, startPoint y: 175, endPoint x: 297, endPoint y: 356, distance: 180.8
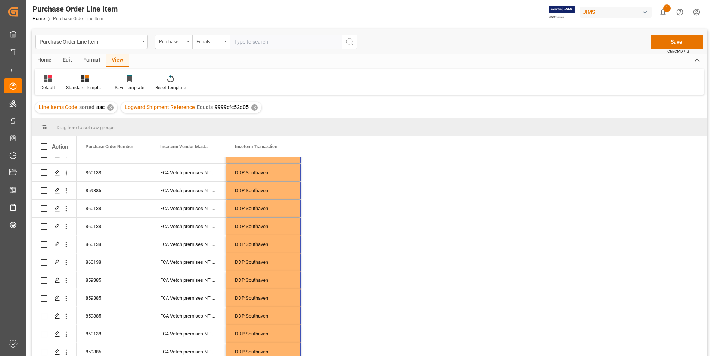
scroll to position [3, 0]
click at [686, 37] on button "Save" at bounding box center [677, 42] width 52 height 14
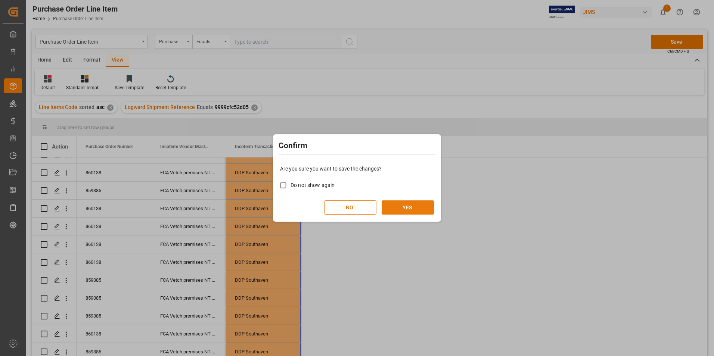
click at [405, 208] on button "YES" at bounding box center [408, 208] width 52 height 14
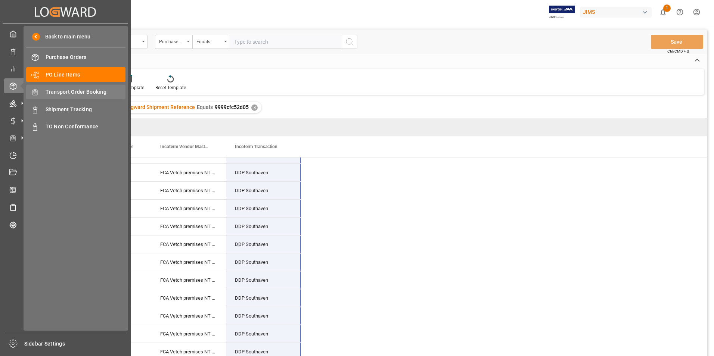
click at [86, 92] on span "Transport Order Booking" at bounding box center [86, 92] width 80 height 8
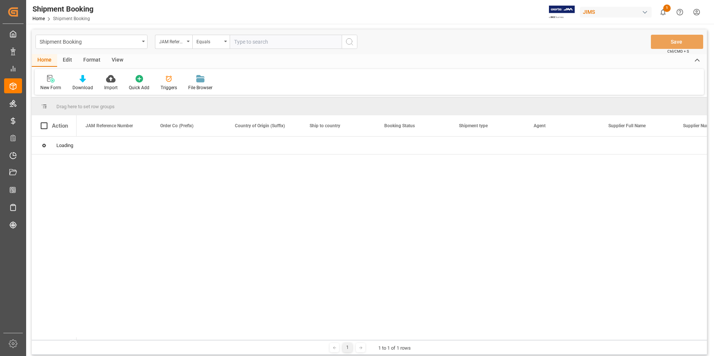
click at [260, 42] on input "text" at bounding box center [286, 42] width 112 height 14
paste input "22-9952-[GEOGRAPHIC_DATA]"
type input "22-9952-[GEOGRAPHIC_DATA]"
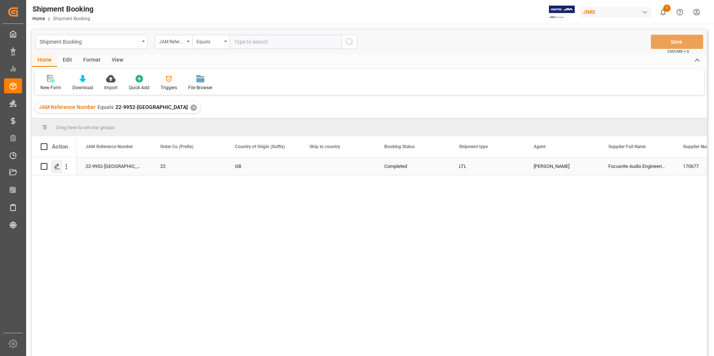
click at [55, 166] on icon "Press SPACE to select this row." at bounding box center [57, 167] width 6 height 6
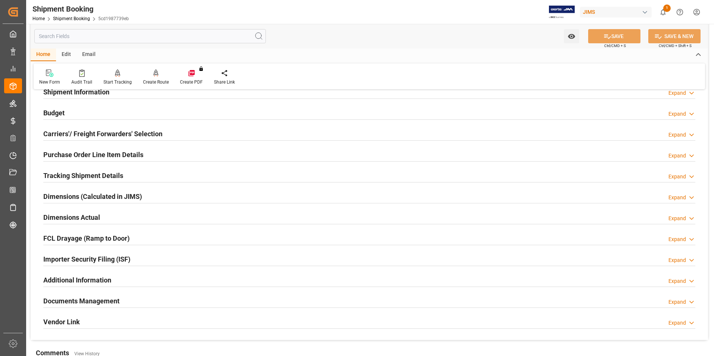
scroll to position [75, 0]
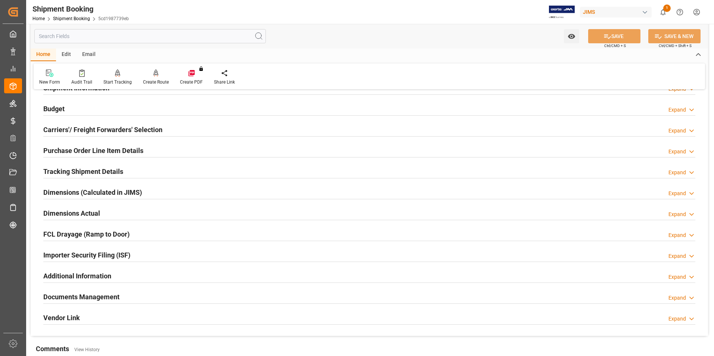
click at [86, 296] on h2 "Documents Management" at bounding box center [81, 297] width 76 height 10
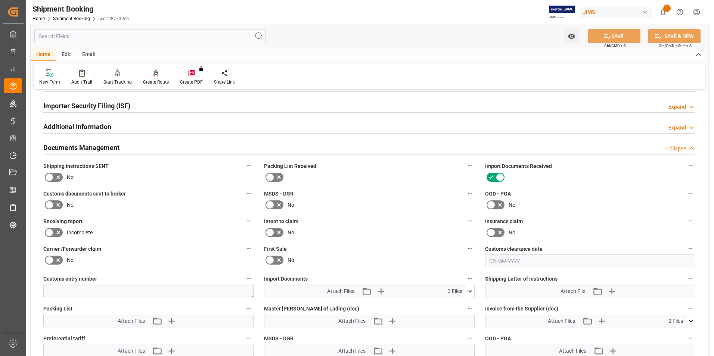
scroll to position [262, 0]
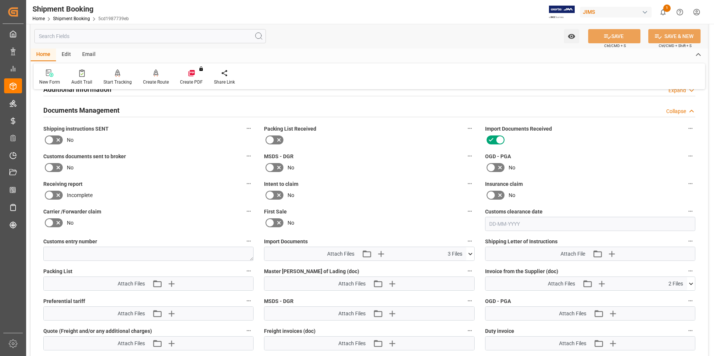
click at [470, 251] on icon at bounding box center [471, 254] width 8 height 8
click at [455, 281] on icon at bounding box center [451, 284] width 8 height 8
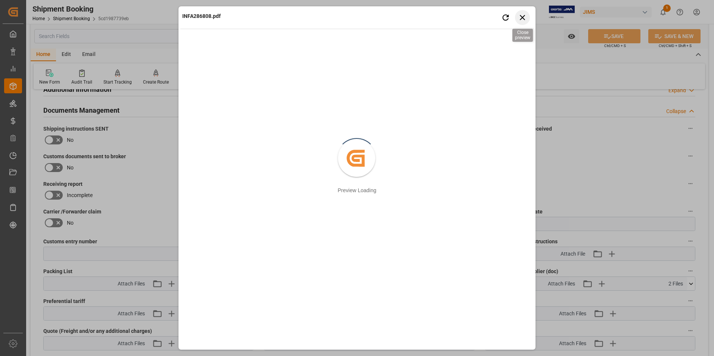
click at [525, 18] on icon "button" at bounding box center [522, 17] width 9 height 9
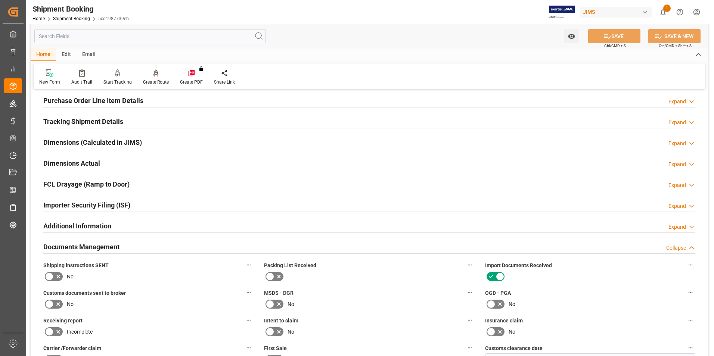
scroll to position [0, 0]
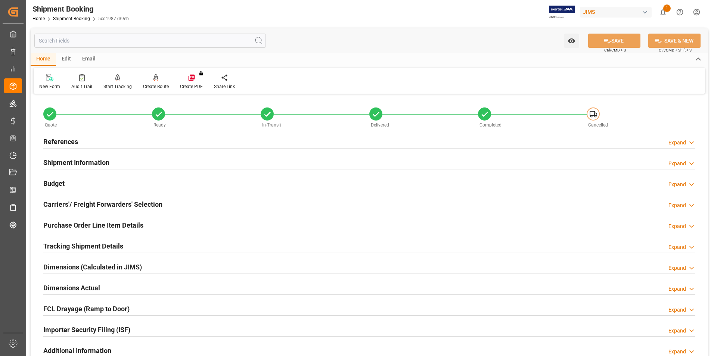
click at [75, 223] on h2 "Purchase Order Line Item Details" at bounding box center [93, 225] width 100 height 10
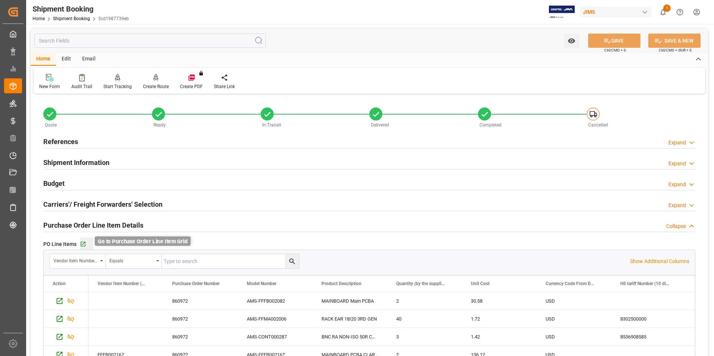
click at [84, 244] on icon "button" at bounding box center [83, 244] width 6 height 6
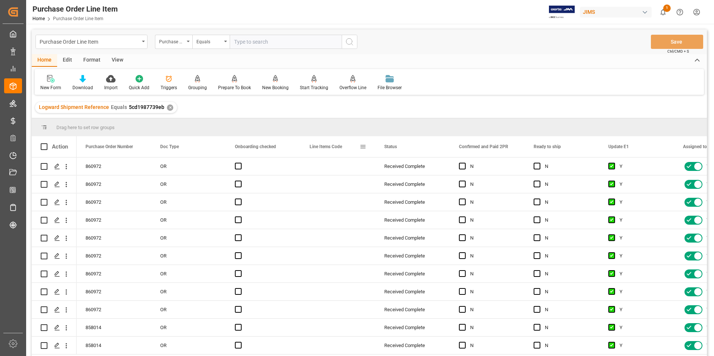
click at [361, 146] on span at bounding box center [363, 146] width 7 height 7
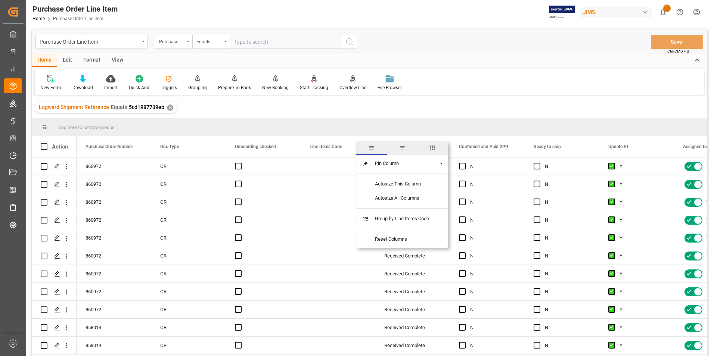
click at [435, 147] on span "columns" at bounding box center [432, 148] width 7 height 7
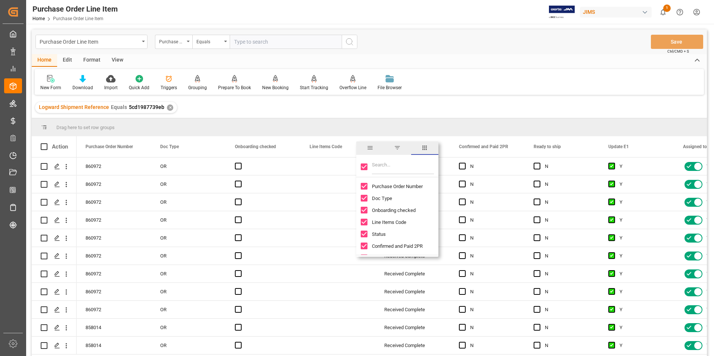
click at [363, 167] on input "Toggle Select All Columns" at bounding box center [364, 167] width 7 height 7
checkbox input "false"
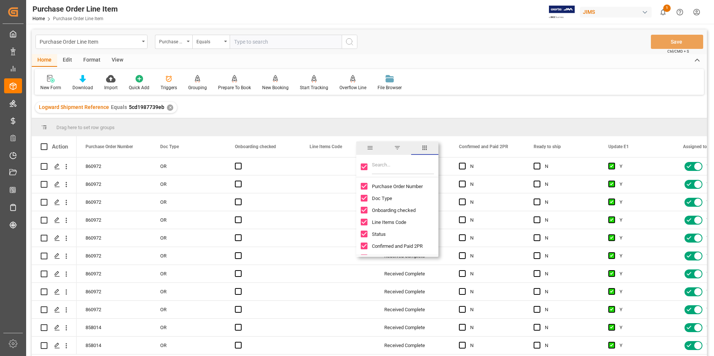
checkbox input "false"
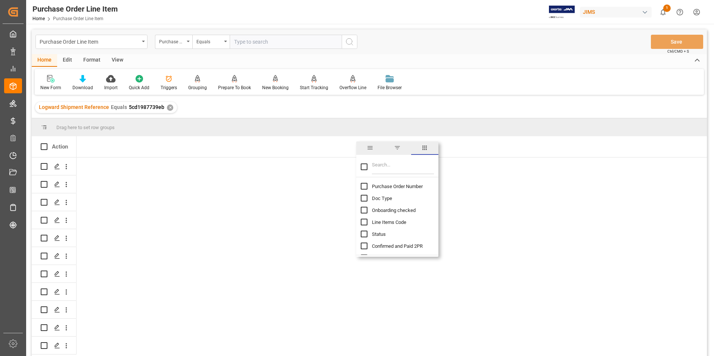
click at [365, 186] on input "Purchase Order Number column toggle visibility (hidden)" at bounding box center [364, 186] width 7 height 7
checkbox input "true"
checkbox input "false"
click at [392, 168] on input "Filter Columns Input" at bounding box center [403, 167] width 62 height 15
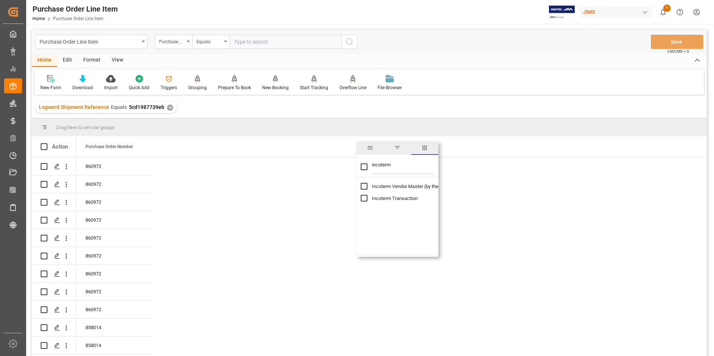
type input "incoterm"
checkbox input "true"
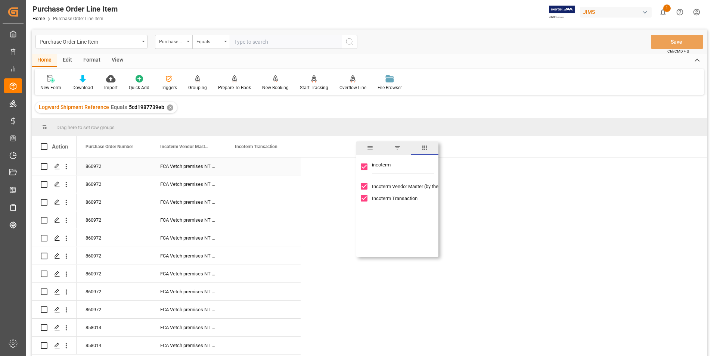
click at [248, 168] on div "Press SPACE to select this row." at bounding box center [263, 167] width 75 height 18
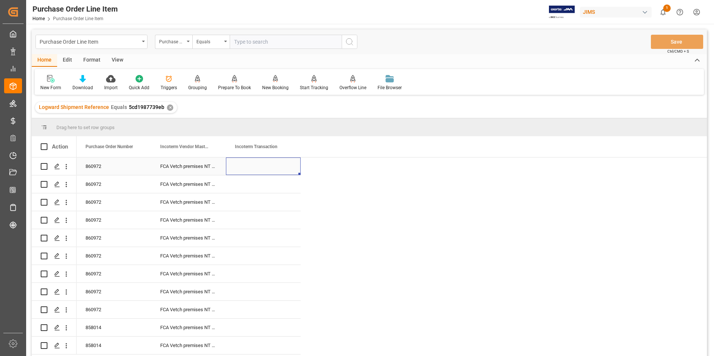
click at [248, 168] on div "Press SPACE to select this row." at bounding box center [263, 167] width 75 height 18
click at [248, 168] on input "Press SPACE to select this row." at bounding box center [263, 171] width 63 height 14
type input "DDP Southaven"
drag, startPoint x: 300, startPoint y: 175, endPoint x: 302, endPoint y: 375, distance: 200.6
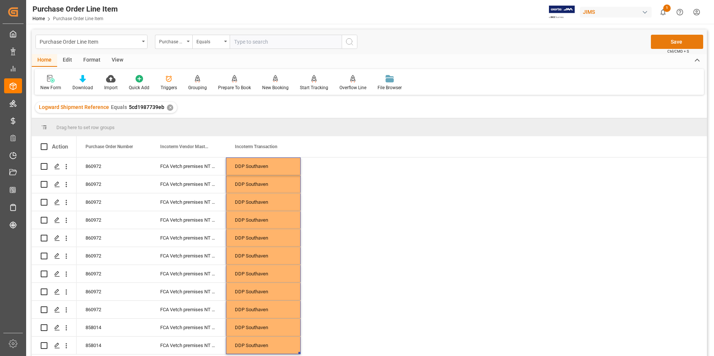
click at [672, 45] on button "Save" at bounding box center [677, 42] width 52 height 14
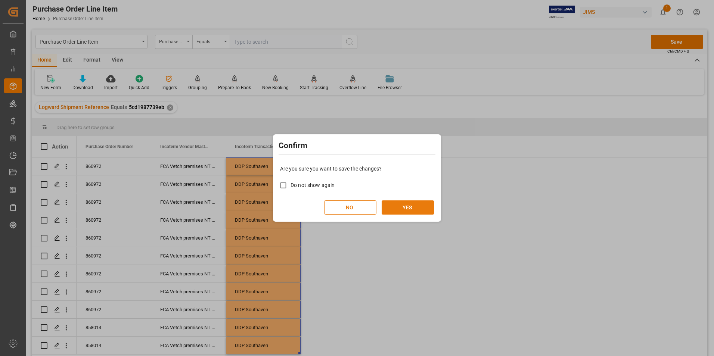
click at [406, 204] on button "YES" at bounding box center [408, 208] width 52 height 14
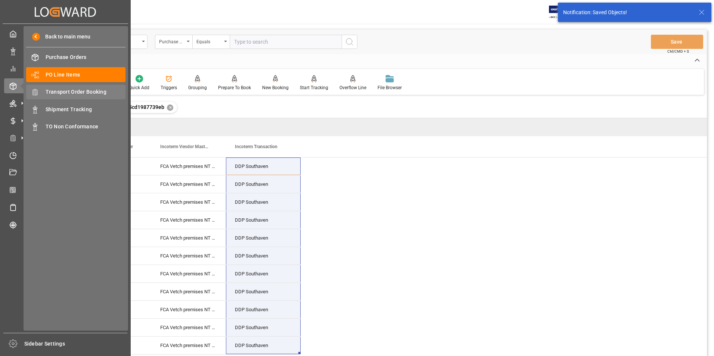
click at [83, 90] on span "Transport Order Booking" at bounding box center [86, 92] width 80 height 8
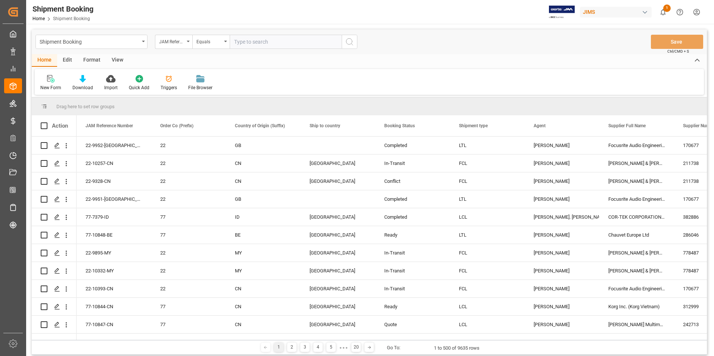
click at [281, 41] on input "text" at bounding box center [286, 42] width 112 height 14
paste input "22-10346-[GEOGRAPHIC_DATA]"
type input "22-10346-GB"
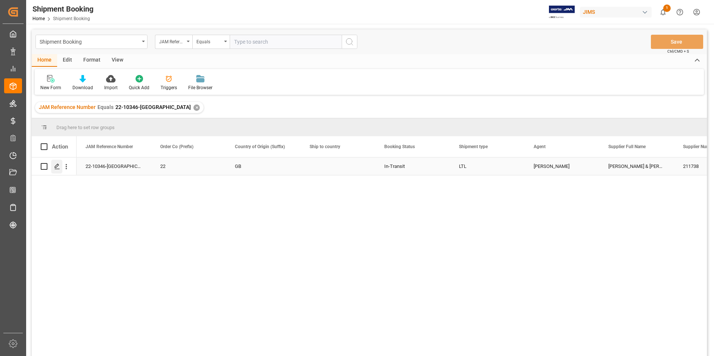
click at [58, 166] on icon "Press SPACE to select this row." at bounding box center [57, 167] width 6 height 6
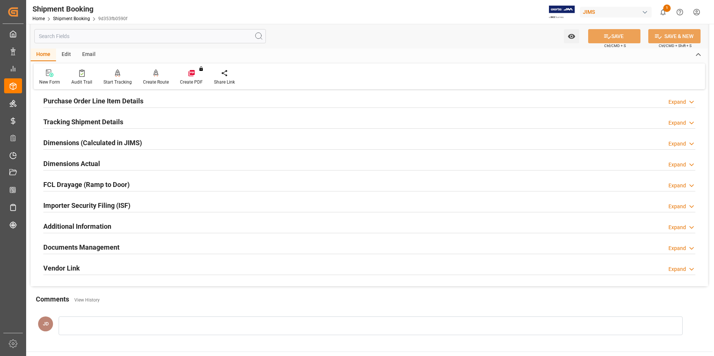
scroll to position [149, 0]
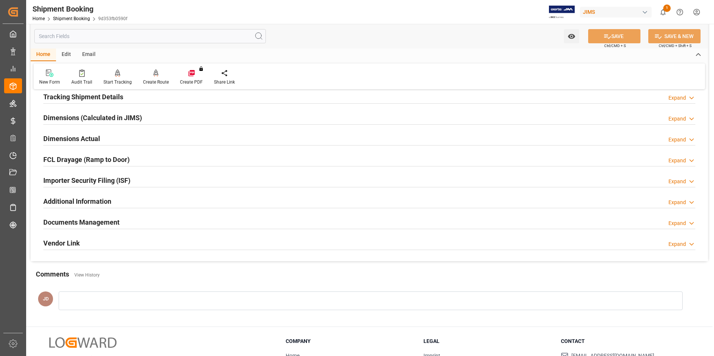
click at [93, 220] on h2 "Documents Management" at bounding box center [81, 222] width 76 height 10
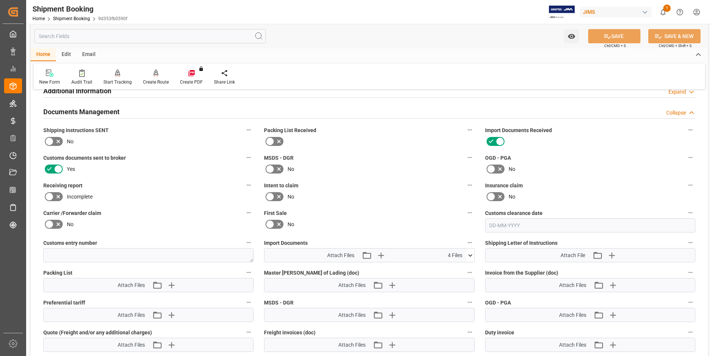
scroll to position [336, 0]
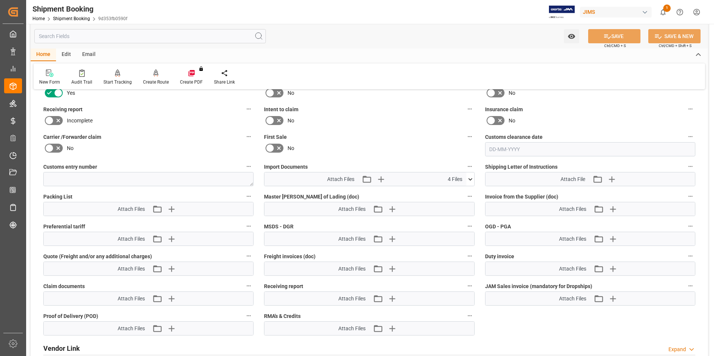
click at [470, 179] on icon at bounding box center [471, 180] width 8 height 8
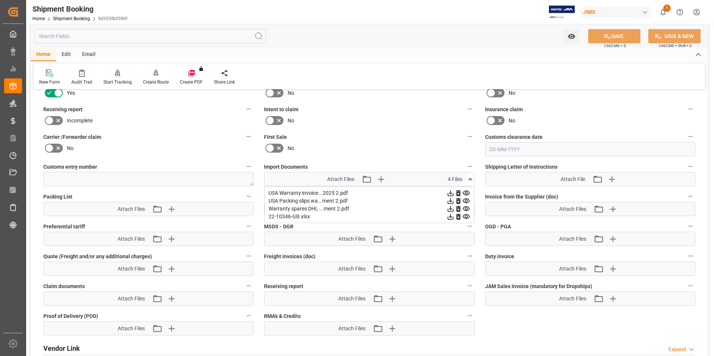
click at [454, 193] on icon at bounding box center [451, 194] width 6 height 6
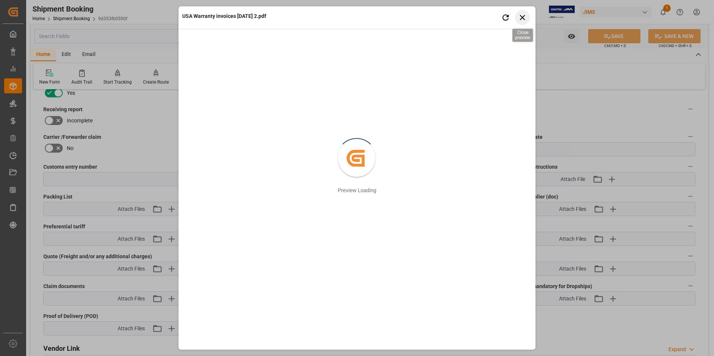
click at [523, 19] on icon "button" at bounding box center [522, 17] width 9 height 9
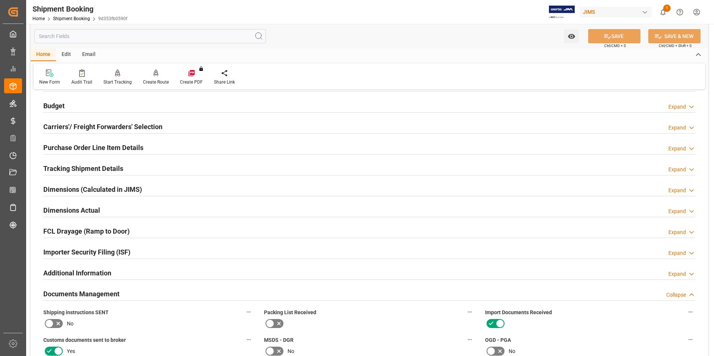
scroll to position [75, 0]
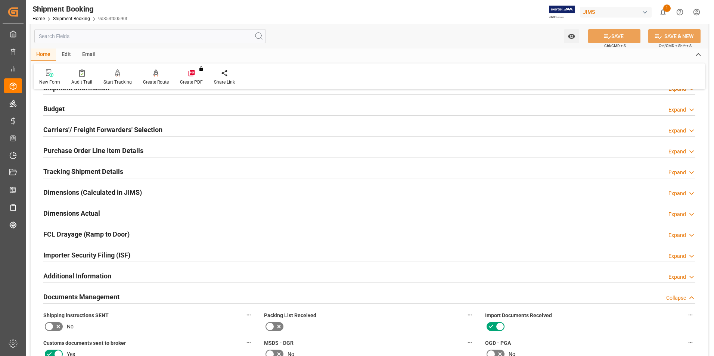
click at [93, 152] on h2 "Purchase Order Line Item Details" at bounding box center [93, 151] width 100 height 10
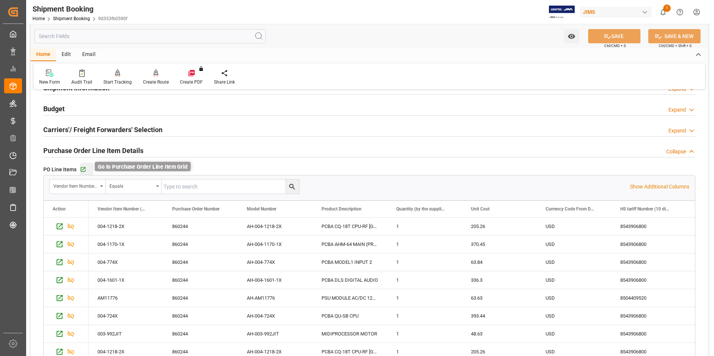
click at [83, 169] on icon "button" at bounding box center [83, 169] width 5 height 5
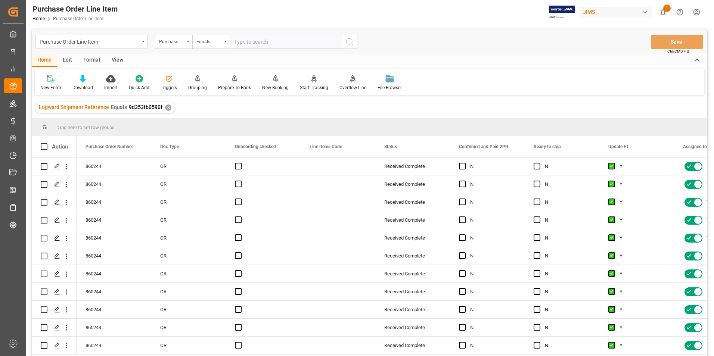
click at [118, 60] on div "View" at bounding box center [117, 60] width 23 height 13
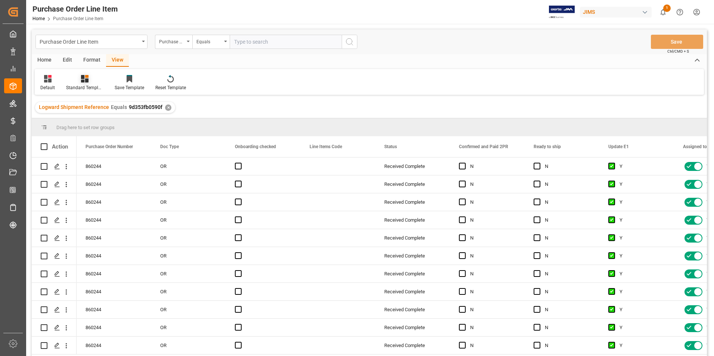
click at [86, 88] on div "Standard Templates" at bounding box center [84, 87] width 37 height 7
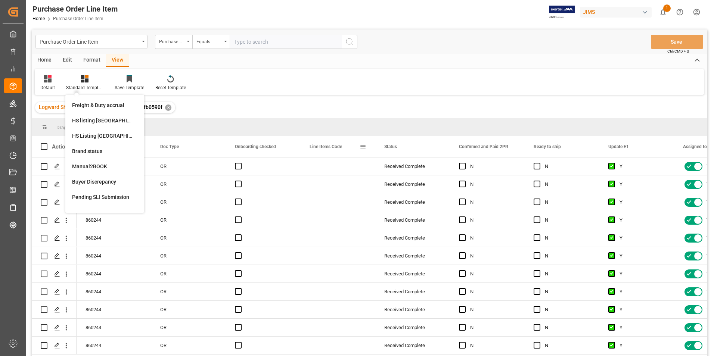
click at [360, 146] on span at bounding box center [363, 146] width 7 height 7
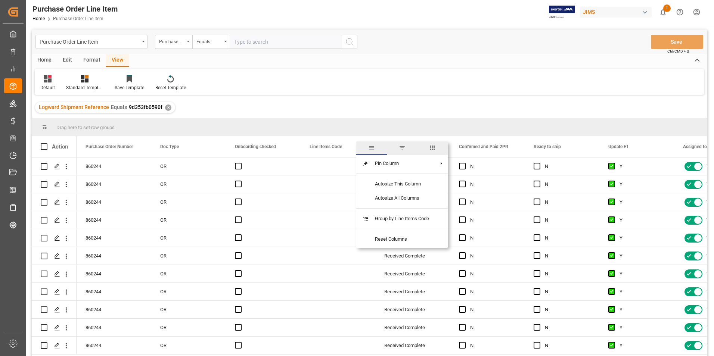
click at [436, 148] on span "columns" at bounding box center [432, 148] width 7 height 7
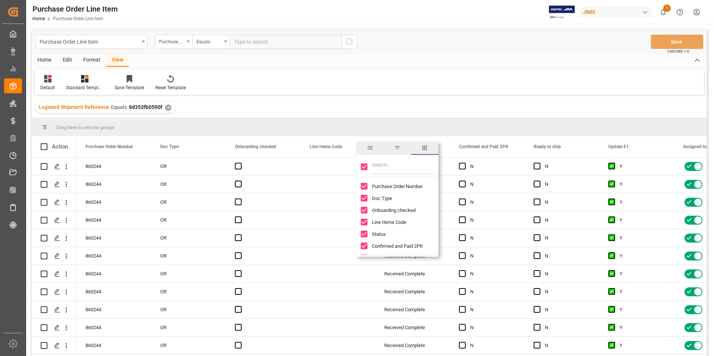
click at [364, 166] on input "Toggle Select All Columns" at bounding box center [364, 167] width 7 height 7
checkbox input "false"
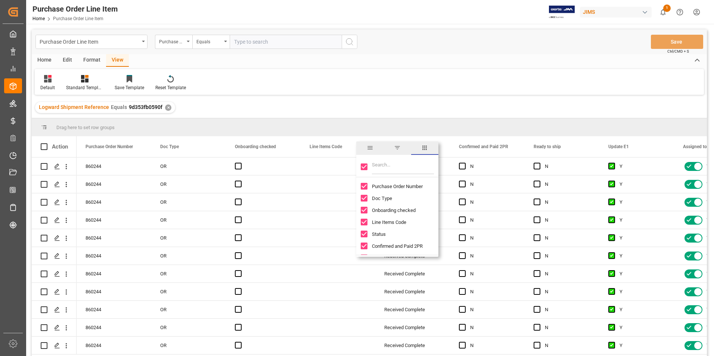
checkbox input "false"
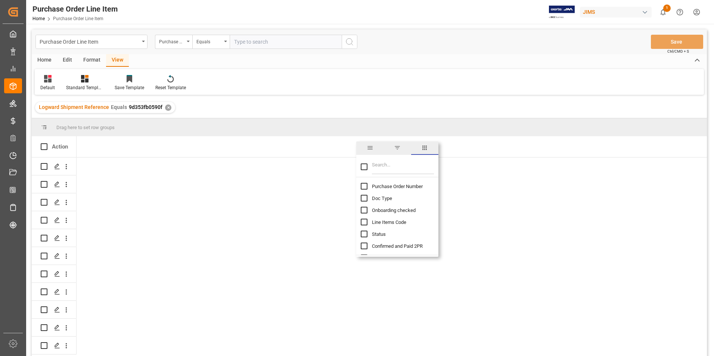
click at [365, 188] on input "Purchase Order Number column toggle visibility (hidden)" at bounding box center [364, 186] width 7 height 7
checkbox input "true"
checkbox input "false"
click at [384, 171] on input "Filter Columns Input" at bounding box center [403, 167] width 62 height 15
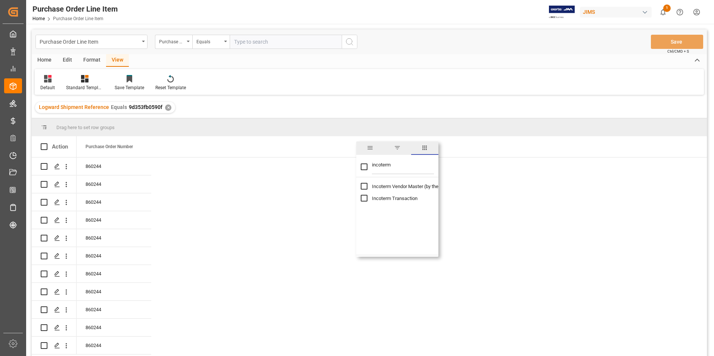
type input "incoterm"
checkbox input "true"
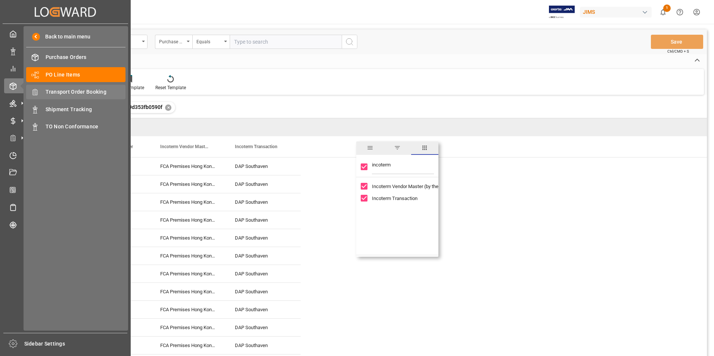
click at [82, 93] on span "Transport Order Booking" at bounding box center [86, 92] width 80 height 8
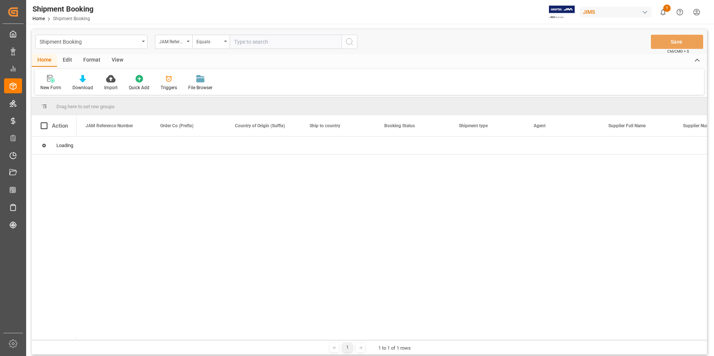
click at [262, 41] on input "text" at bounding box center [286, 42] width 112 height 14
paste input "22-10382-[GEOGRAPHIC_DATA]"
type input "22-10382-[GEOGRAPHIC_DATA]"
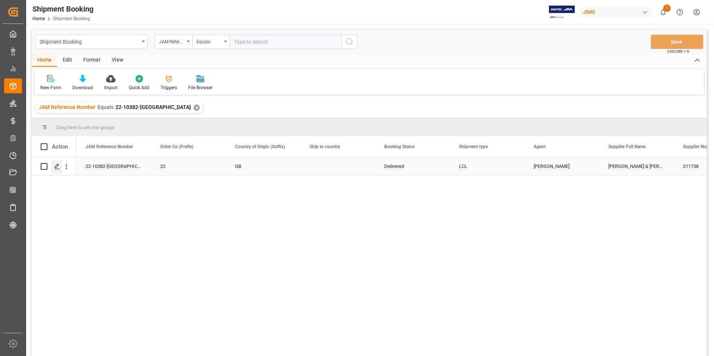
click at [56, 166] on icon "Press SPACE to select this row." at bounding box center [57, 167] width 6 height 6
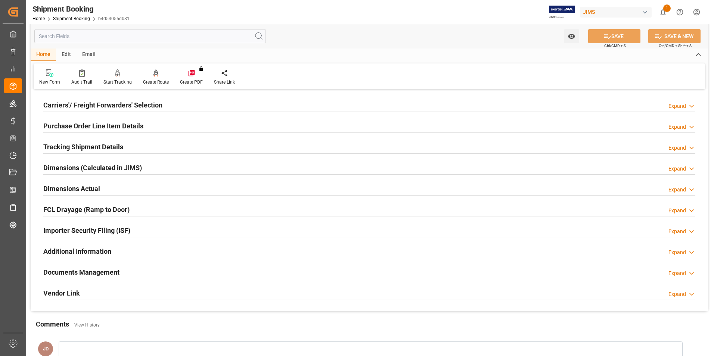
scroll to position [149, 0]
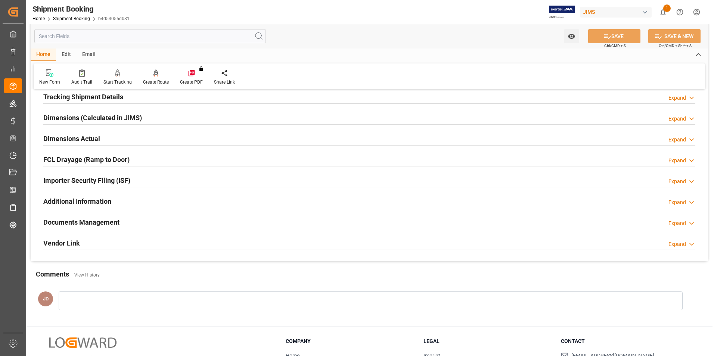
click at [96, 222] on h2 "Documents Management" at bounding box center [81, 222] width 76 height 10
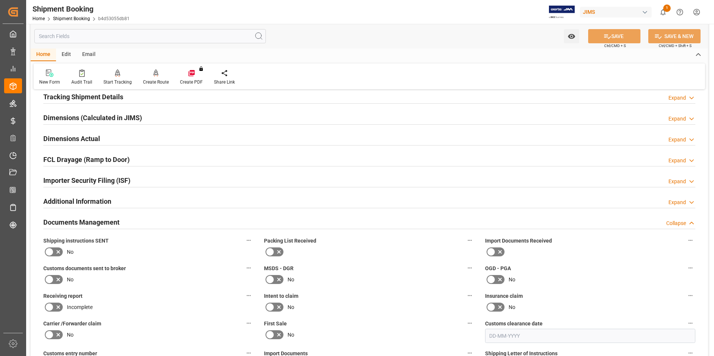
click at [501, 250] on icon at bounding box center [500, 252] width 9 height 9
click at [0, 0] on input "checkbox" at bounding box center [0, 0] width 0 height 0
click at [55, 276] on icon at bounding box center [58, 279] width 9 height 9
click at [0, 0] on input "checkbox" at bounding box center [0, 0] width 0 height 0
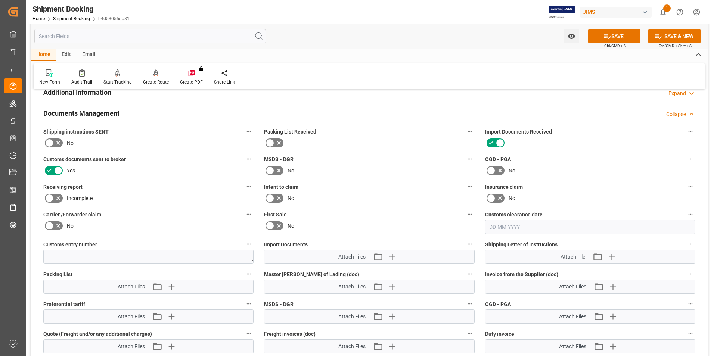
scroll to position [262, 0]
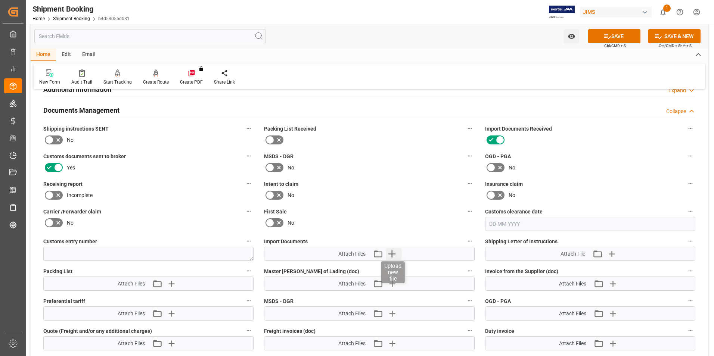
click at [391, 254] on icon "button" at bounding box center [392, 254] width 7 height 7
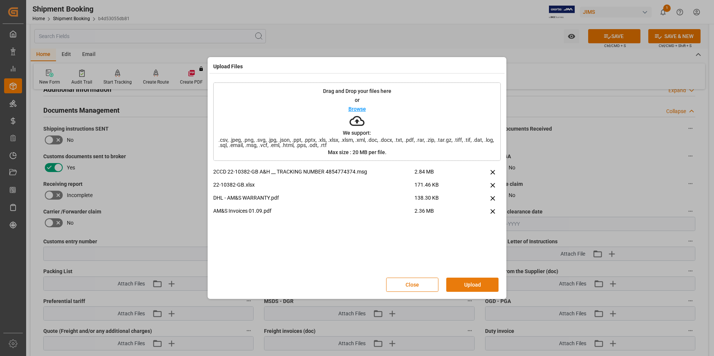
click at [483, 280] on button "Upload" at bounding box center [472, 285] width 52 height 14
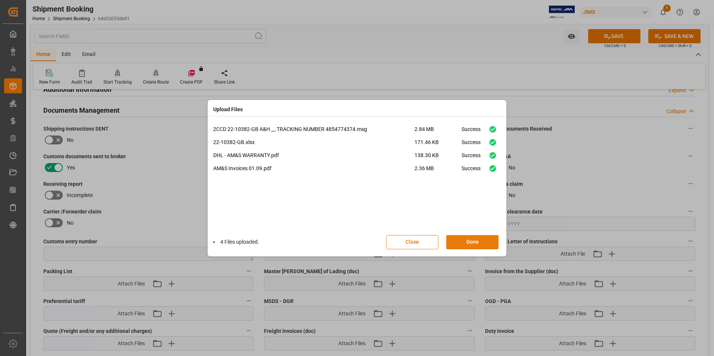
click at [466, 243] on button "Done" at bounding box center [472, 242] width 52 height 14
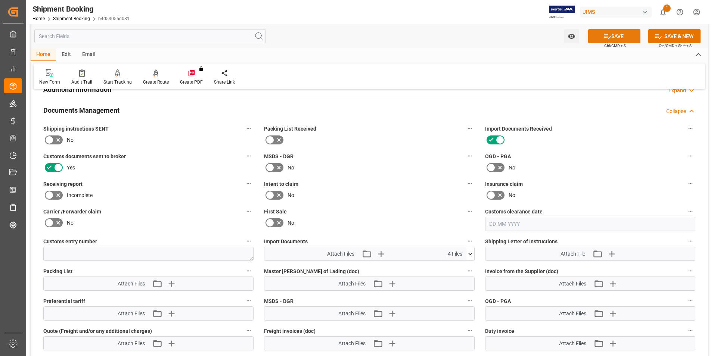
click at [613, 40] on button "SAVE" at bounding box center [614, 36] width 52 height 14
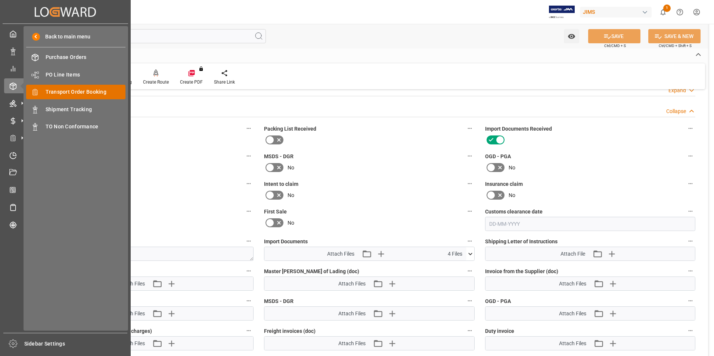
click at [70, 91] on span "Transport Order Booking" at bounding box center [86, 92] width 80 height 8
